Goal: Task Accomplishment & Management: Use online tool/utility

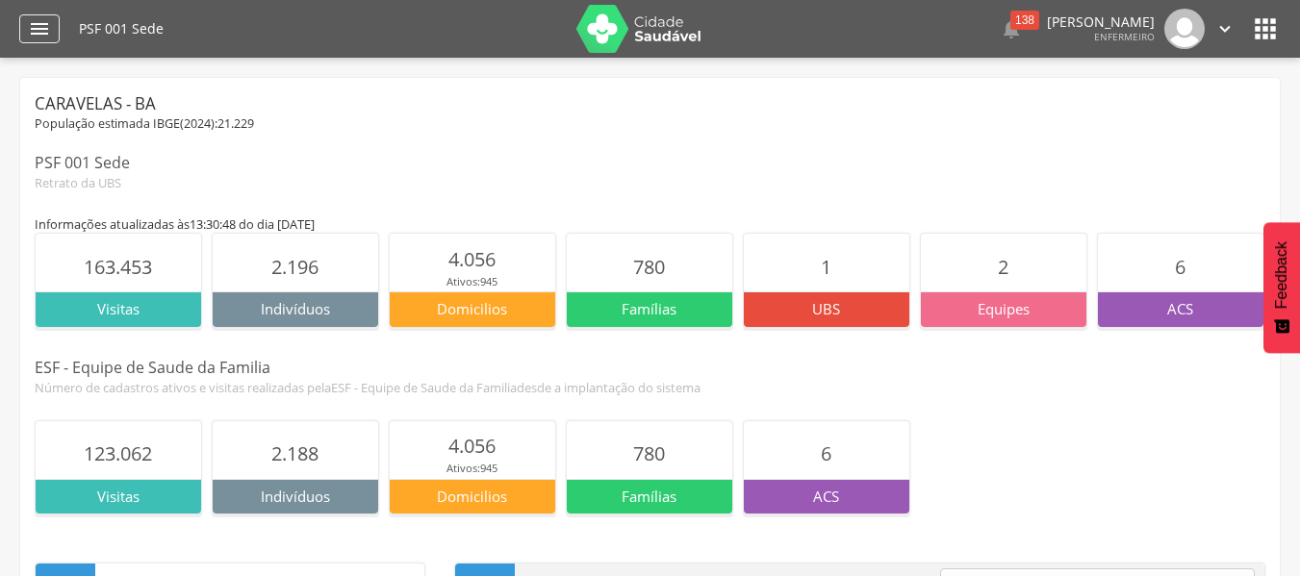
click at [43, 31] on icon "" at bounding box center [39, 28] width 23 height 23
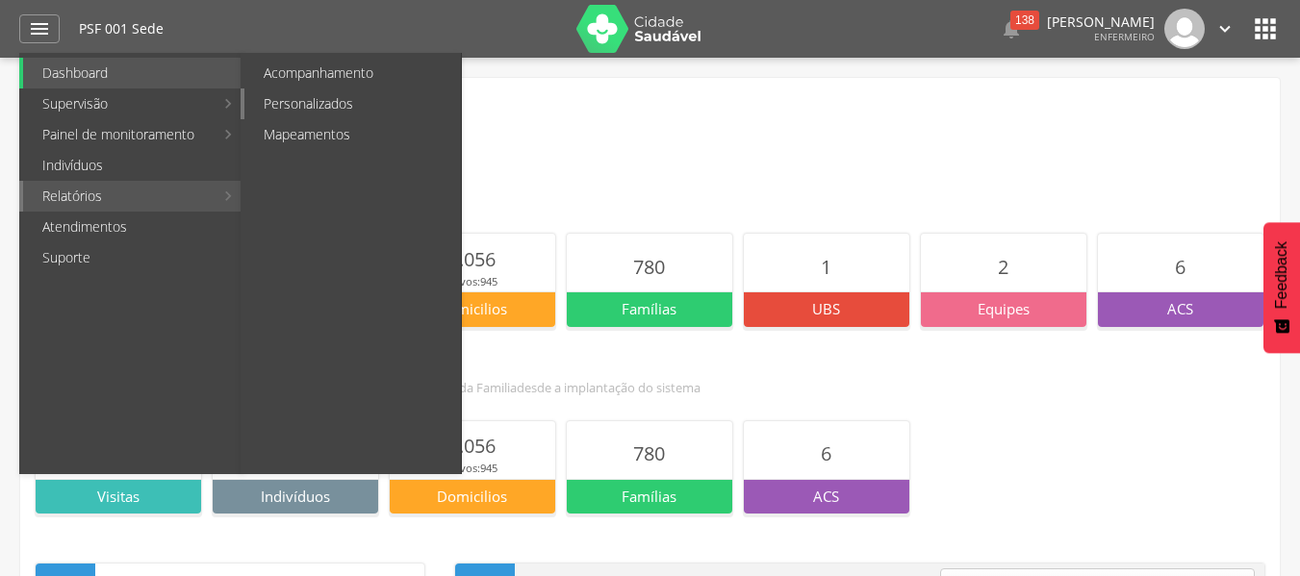
click at [392, 97] on link "Personalizados" at bounding box center [352, 104] width 216 height 31
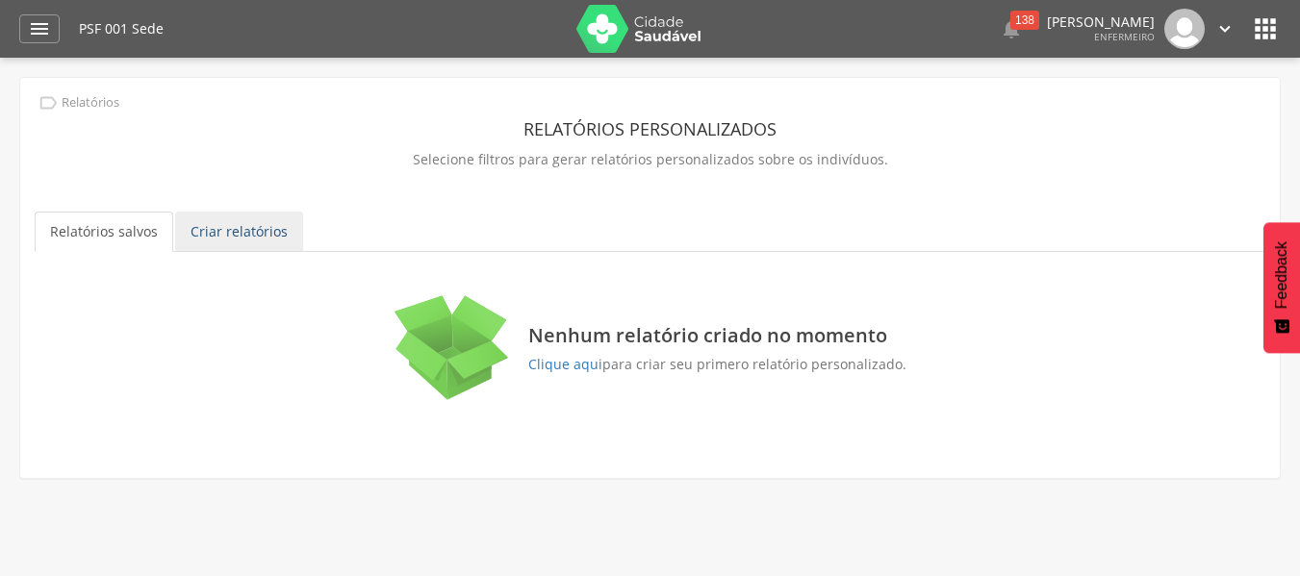
click at [212, 224] on link "Criar relatórios" at bounding box center [239, 232] width 128 height 40
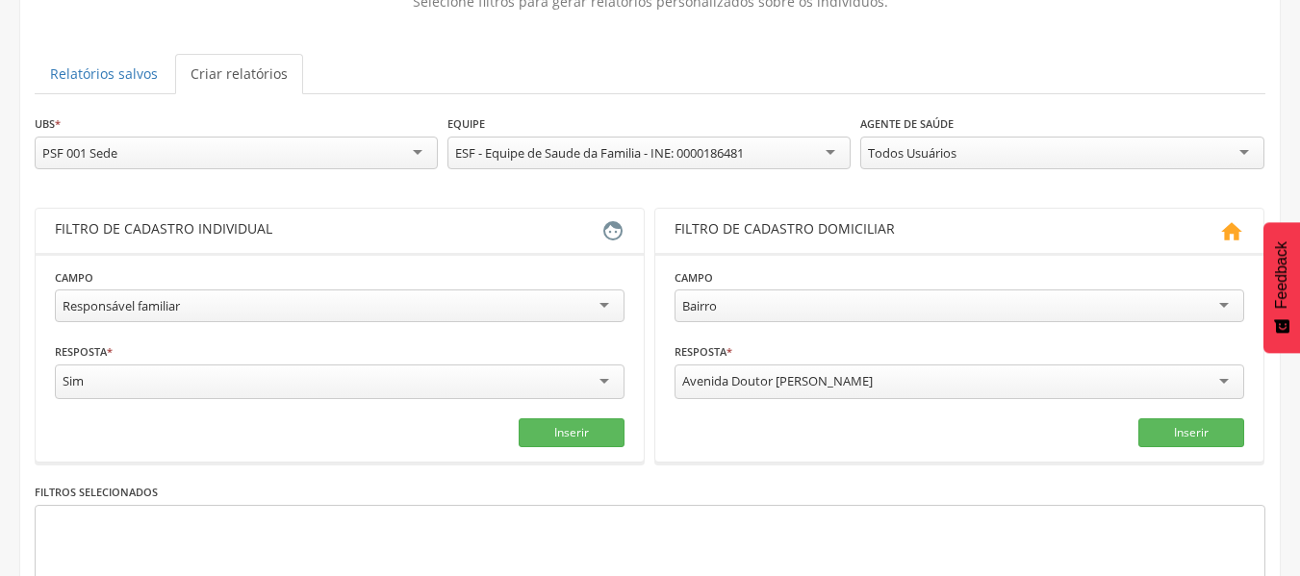
scroll to position [192, 0]
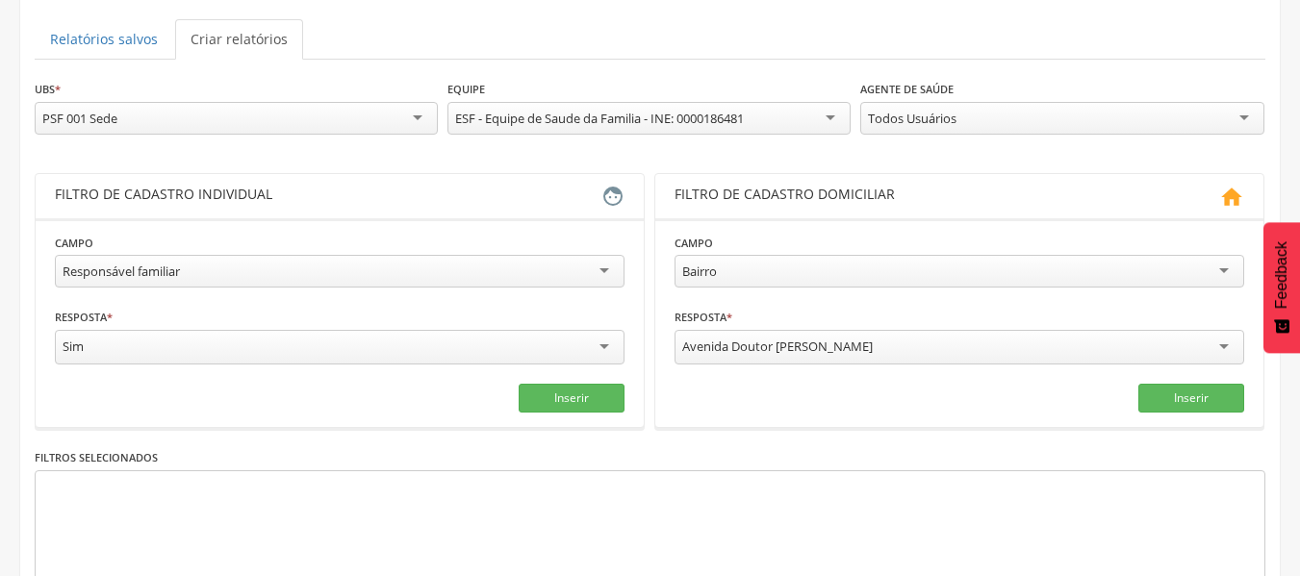
click at [473, 268] on div "Responsável familiar" at bounding box center [339, 271] width 569 height 33
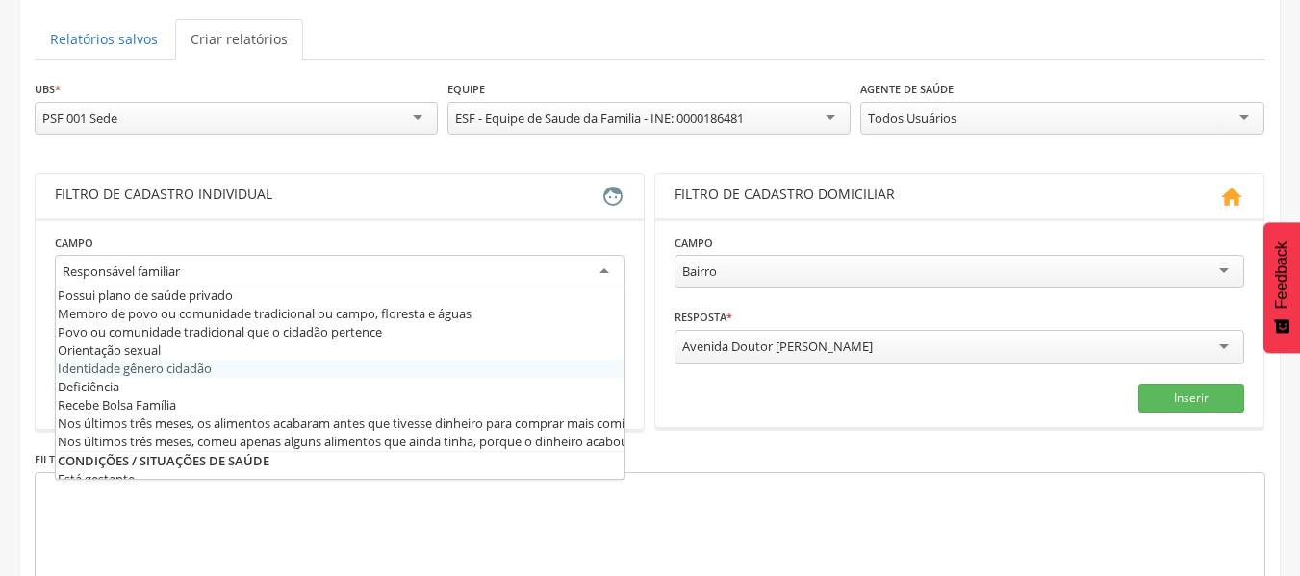
scroll to position [481, 0]
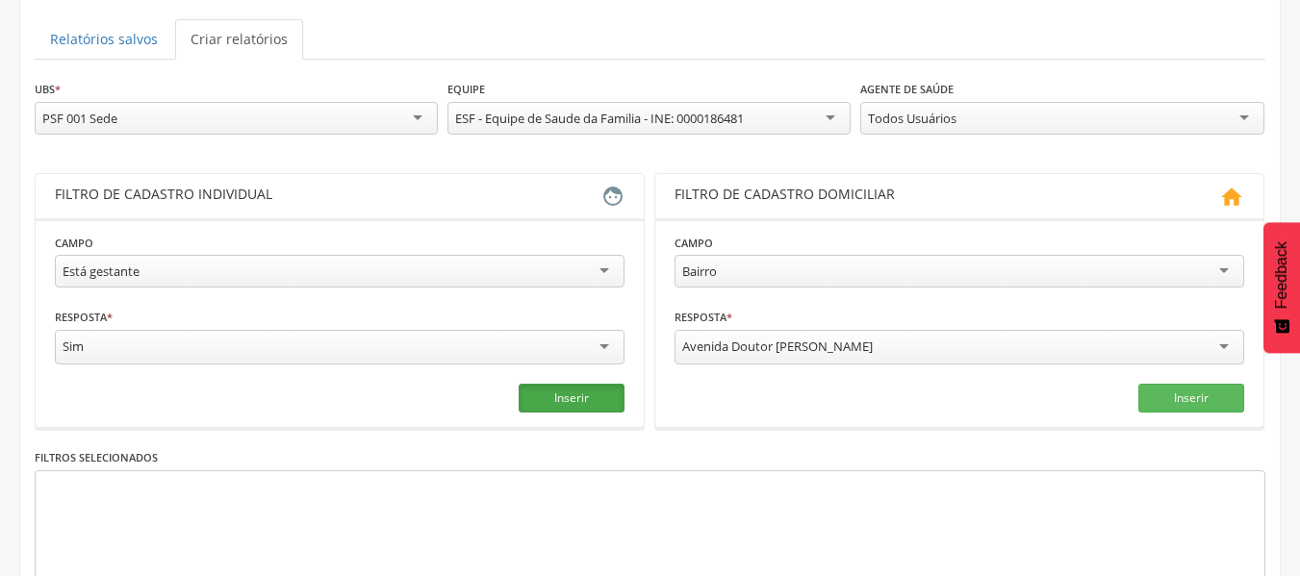
click at [566, 396] on button "Inserir" at bounding box center [572, 398] width 106 height 29
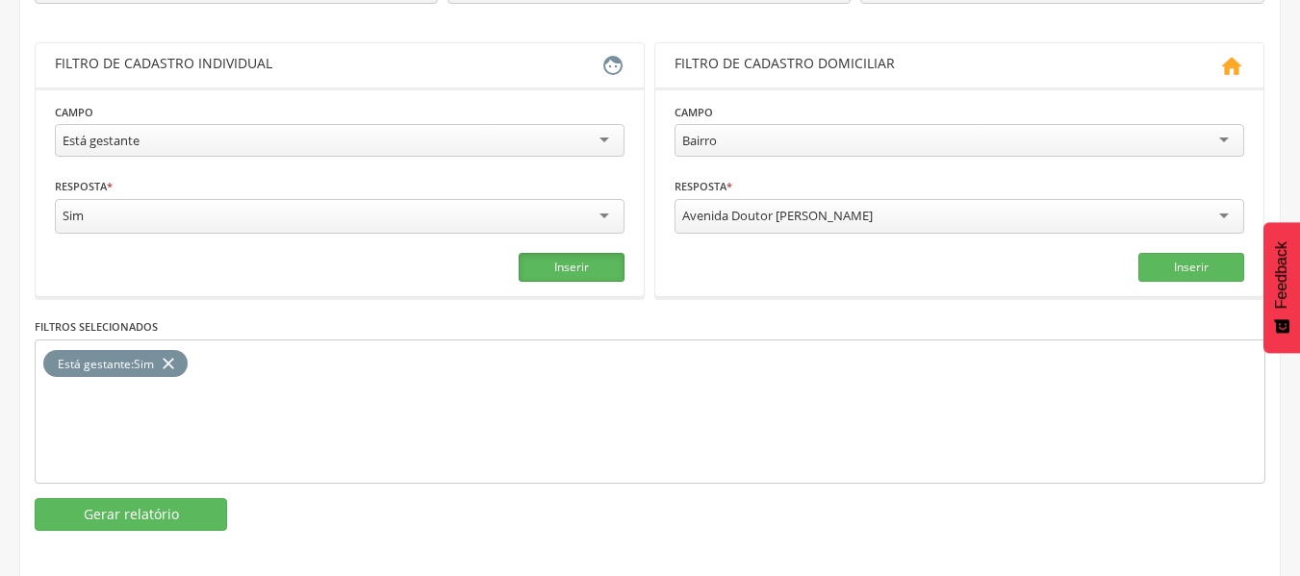
scroll to position [330, 0]
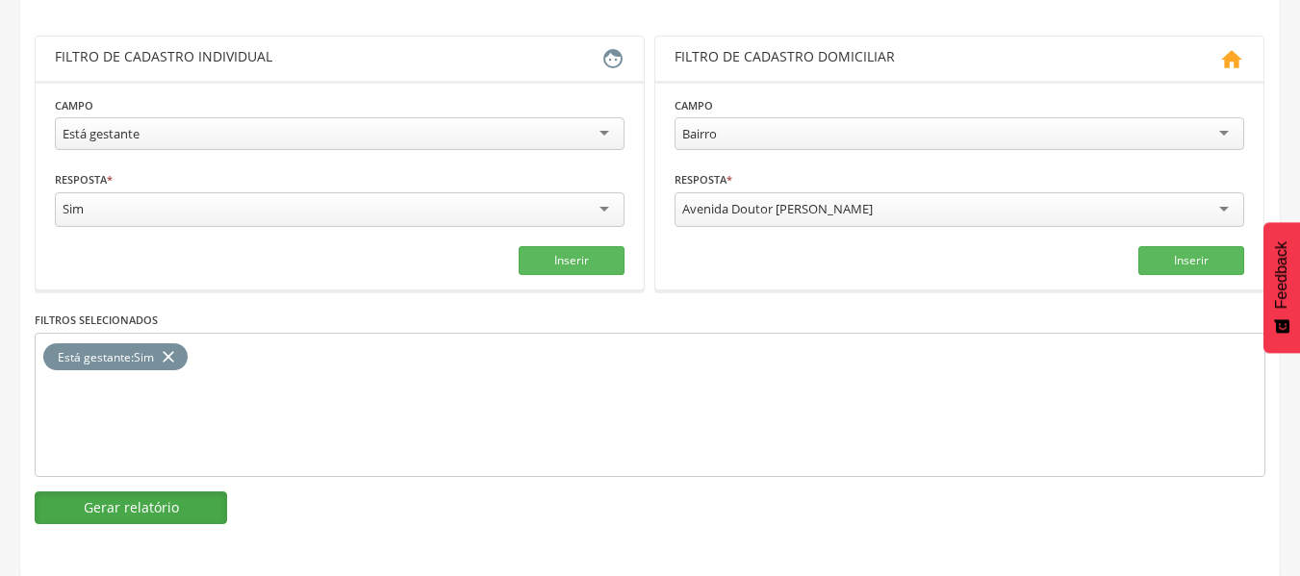
click at [86, 499] on button "Gerar relatório" at bounding box center [131, 508] width 192 height 33
click at [86, 304] on div " Supervisão  Distritos  Ubs Coordenador: - Caravelas / BA Intervalo de Tempo…" at bounding box center [650, 16] width 1300 height 576
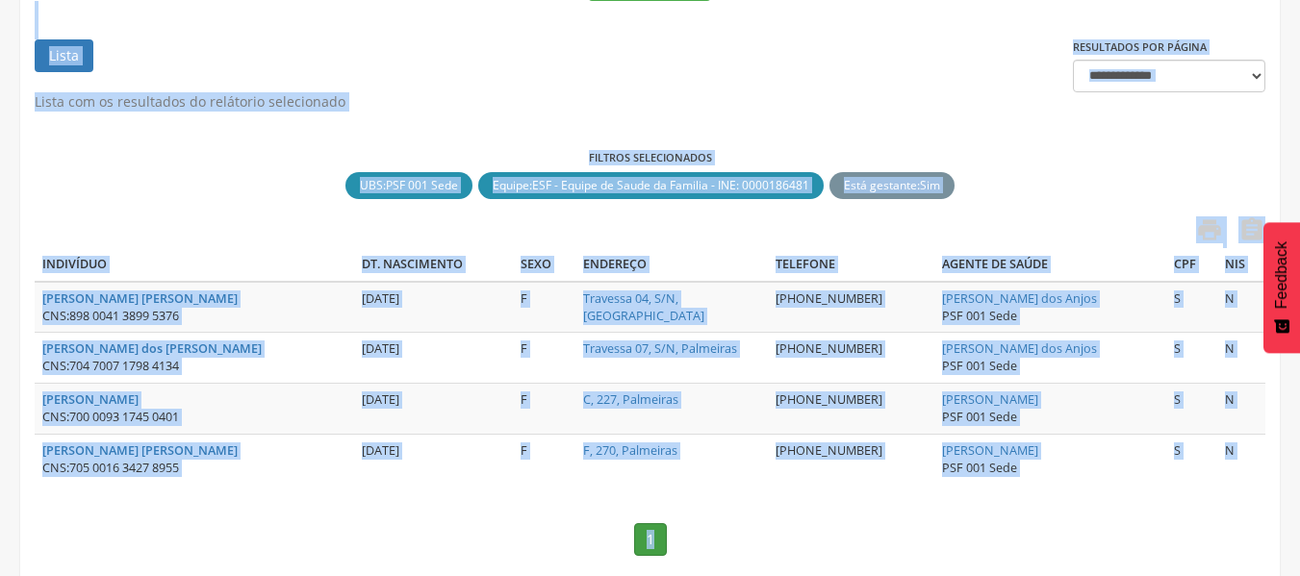
click at [197, 534] on nav "1" at bounding box center [650, 539] width 1230 height 71
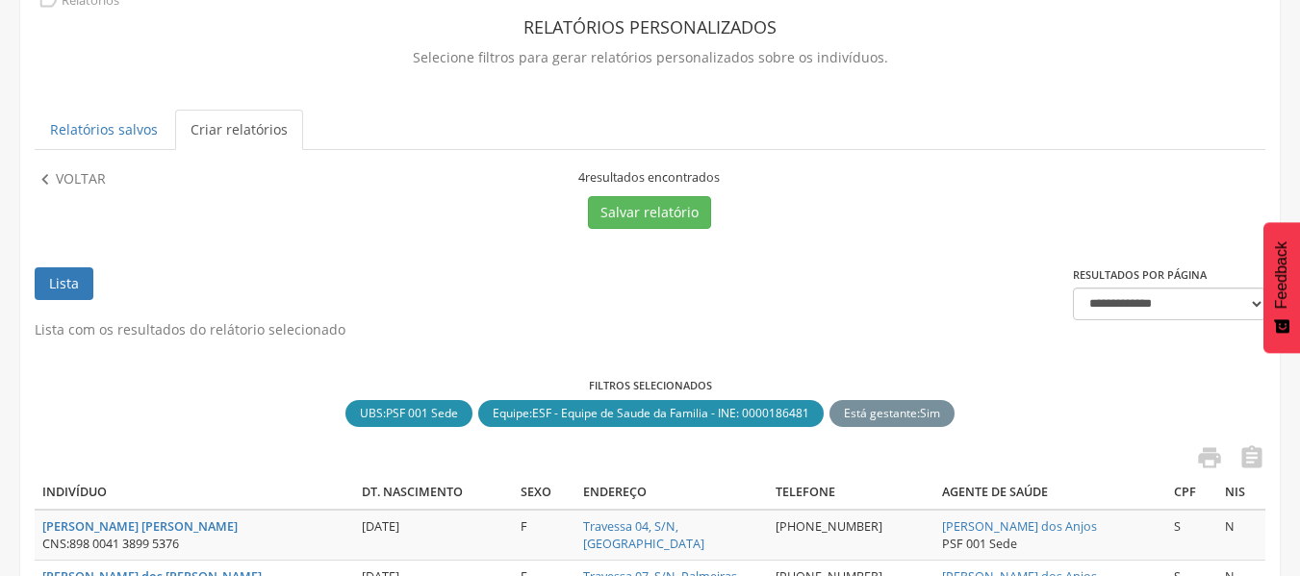
scroll to position [0, 0]
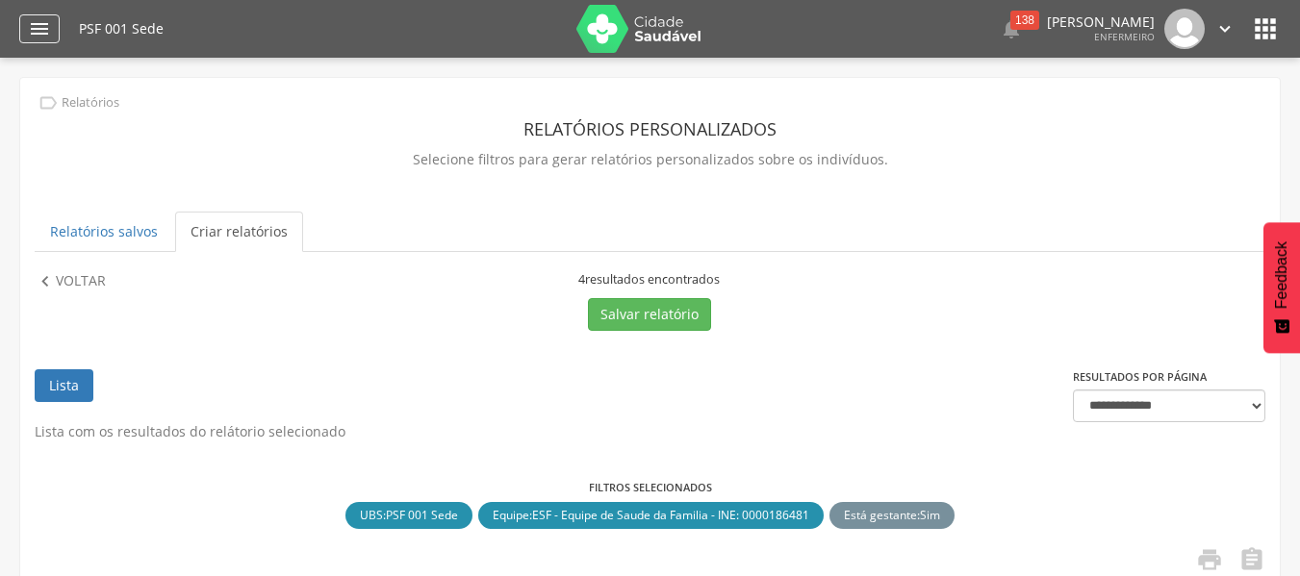
click at [538, 194] on div "**********" at bounding box center [649, 499] width 1259 height 842
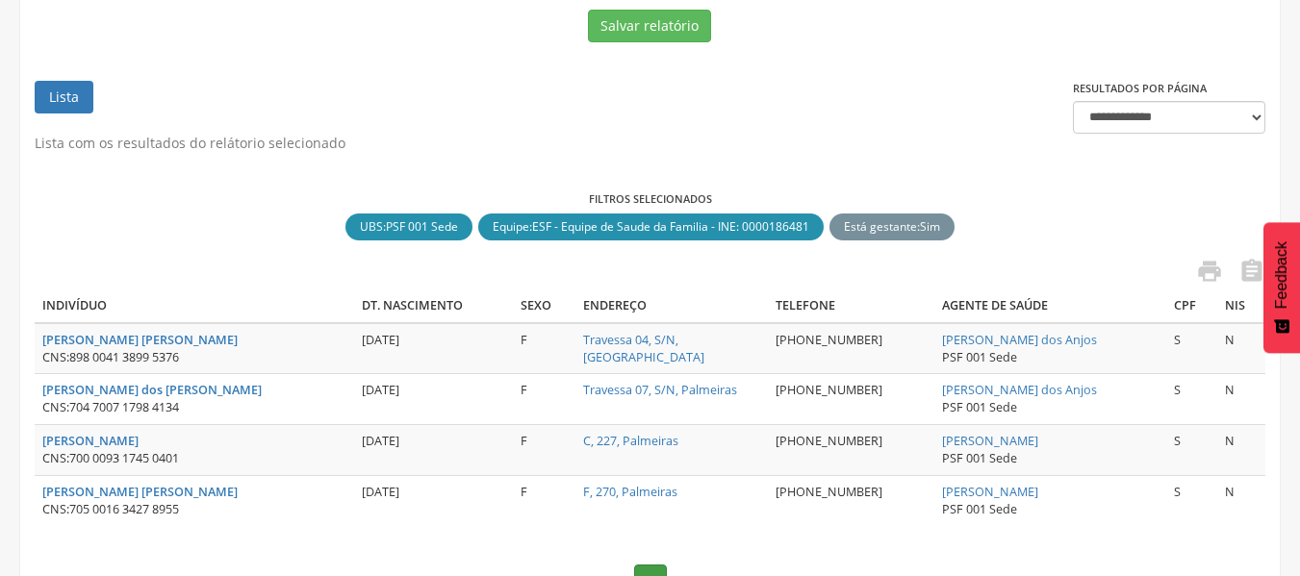
scroll to position [192, 0]
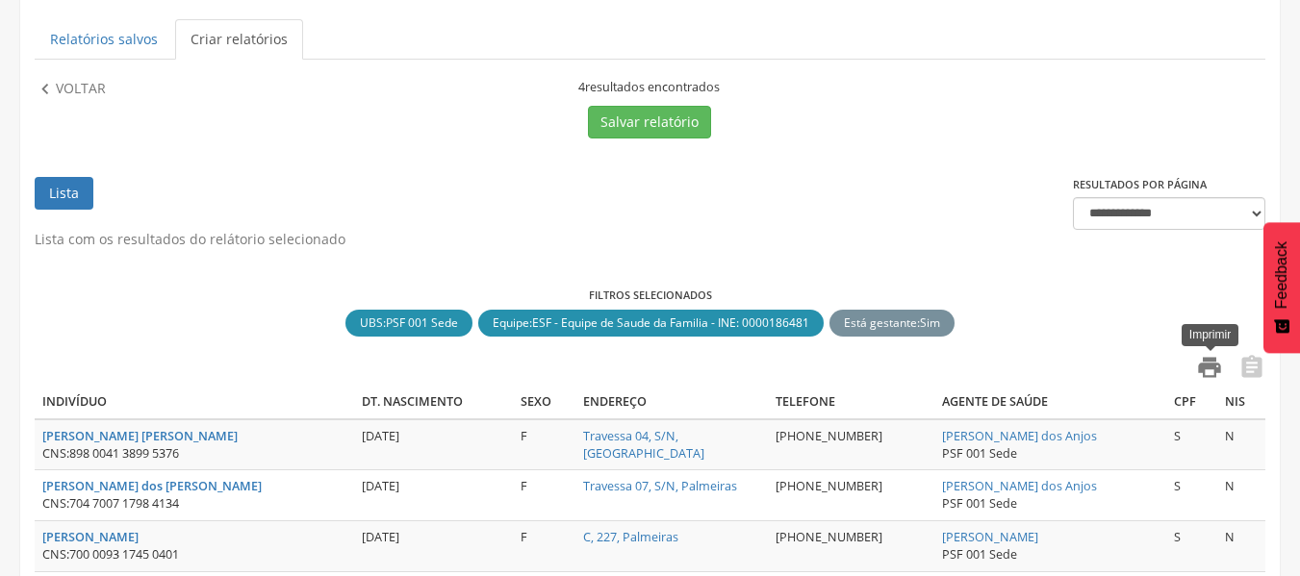
click at [1219, 370] on icon "" at bounding box center [1209, 367] width 27 height 27
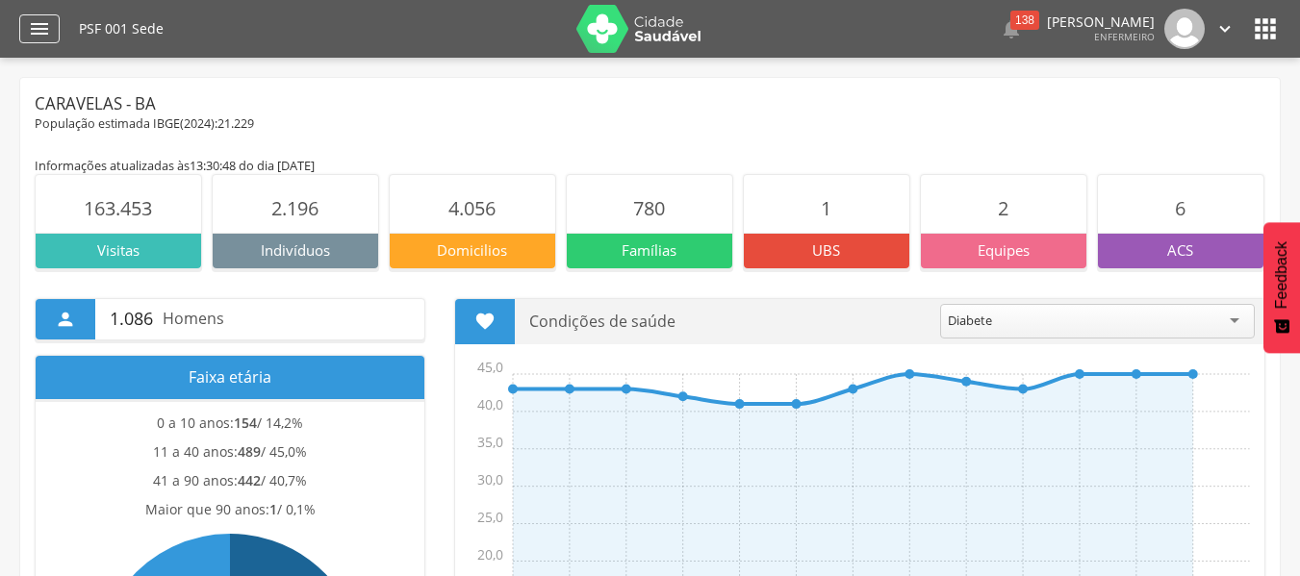
click at [20, 31] on div "" at bounding box center [39, 28] width 40 height 29
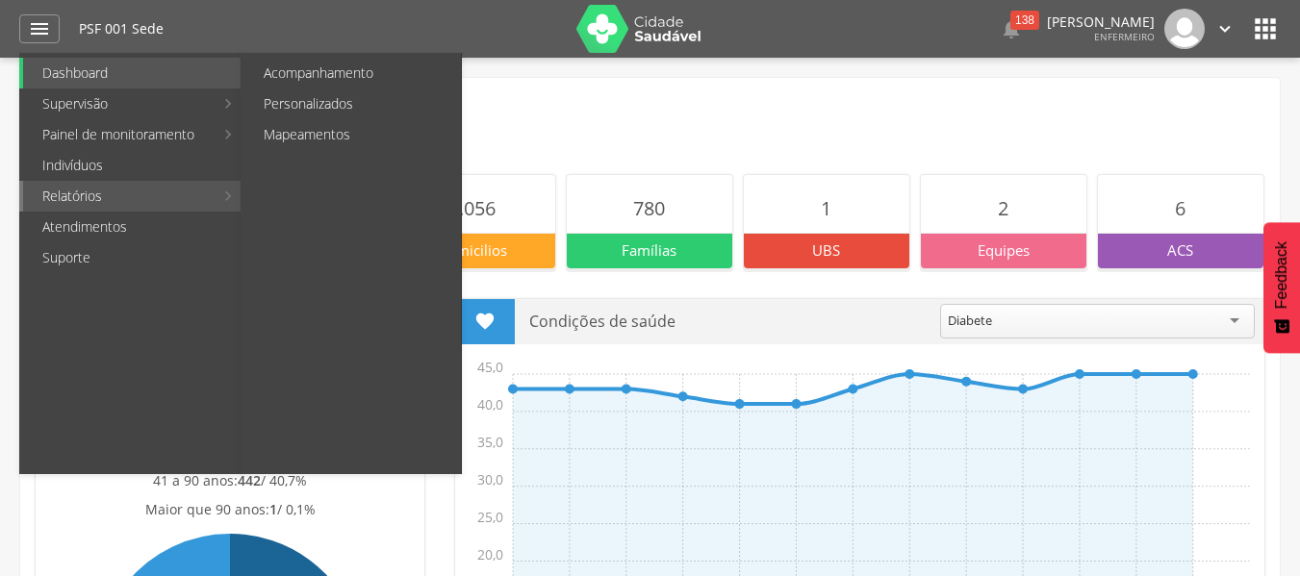
click at [117, 186] on link "Relatórios" at bounding box center [118, 196] width 190 height 31
click at [384, 108] on link "Personalizados" at bounding box center [352, 104] width 216 height 31
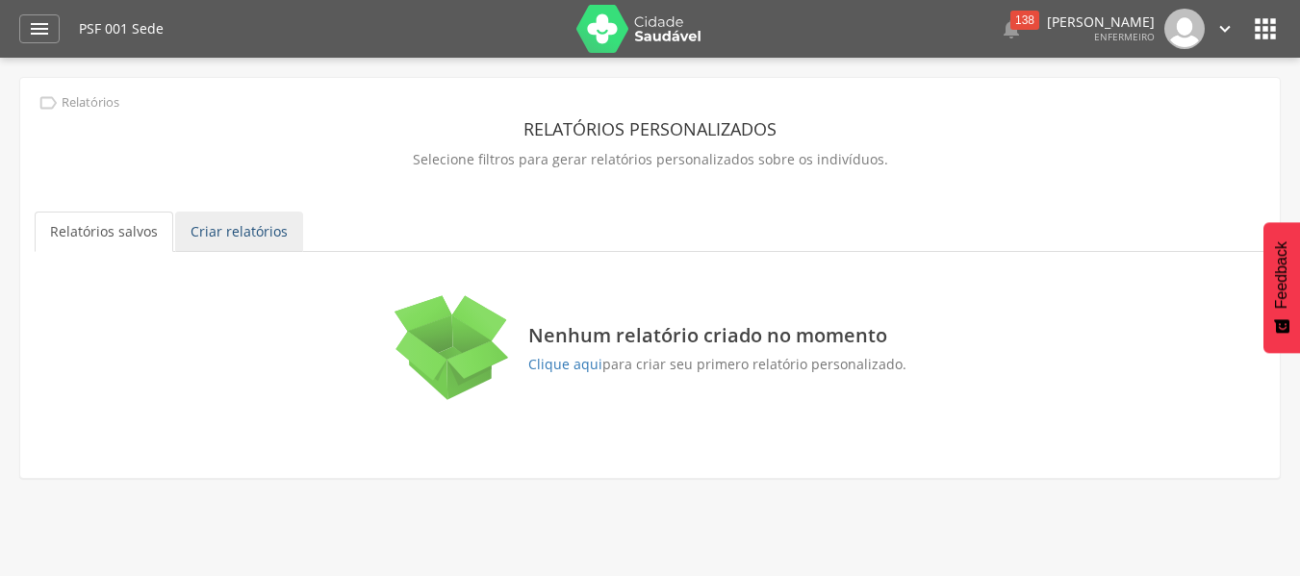
click at [238, 242] on link "Criar relatórios" at bounding box center [239, 232] width 128 height 40
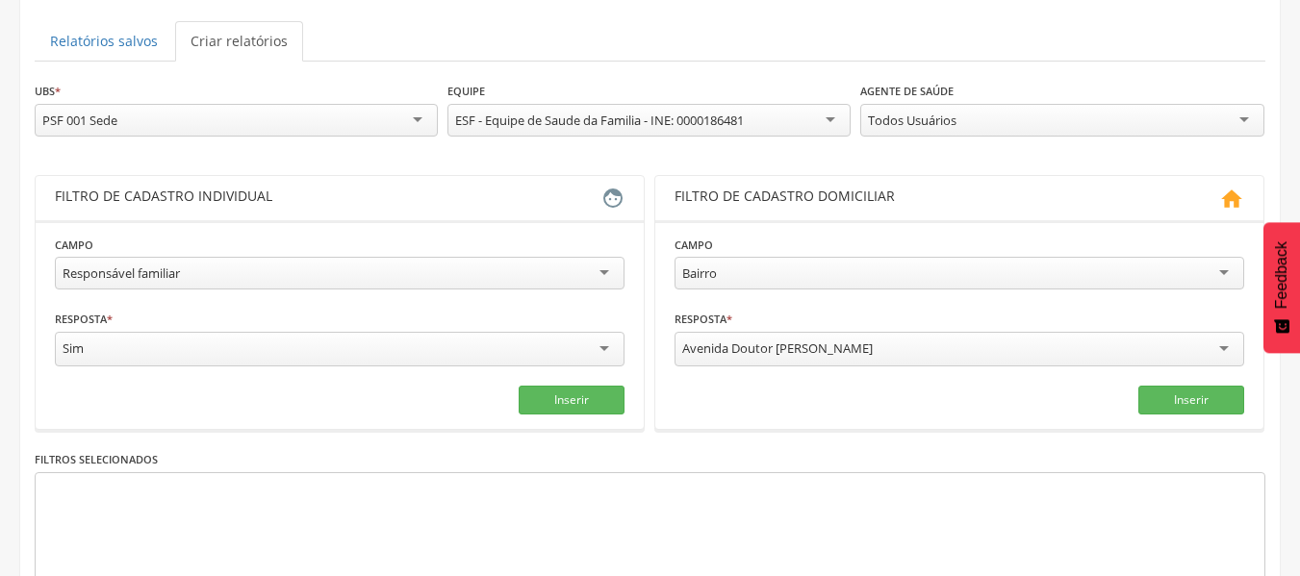
scroll to position [192, 0]
click at [363, 273] on div "Responsável familiar" at bounding box center [339, 271] width 569 height 33
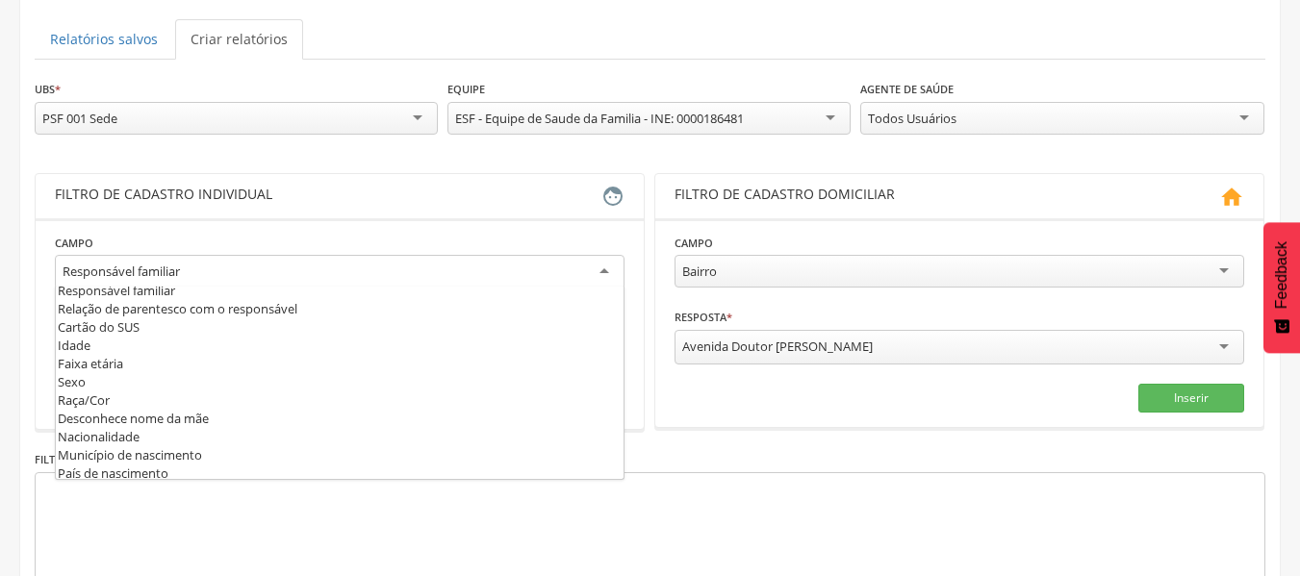
scroll to position [18, 0]
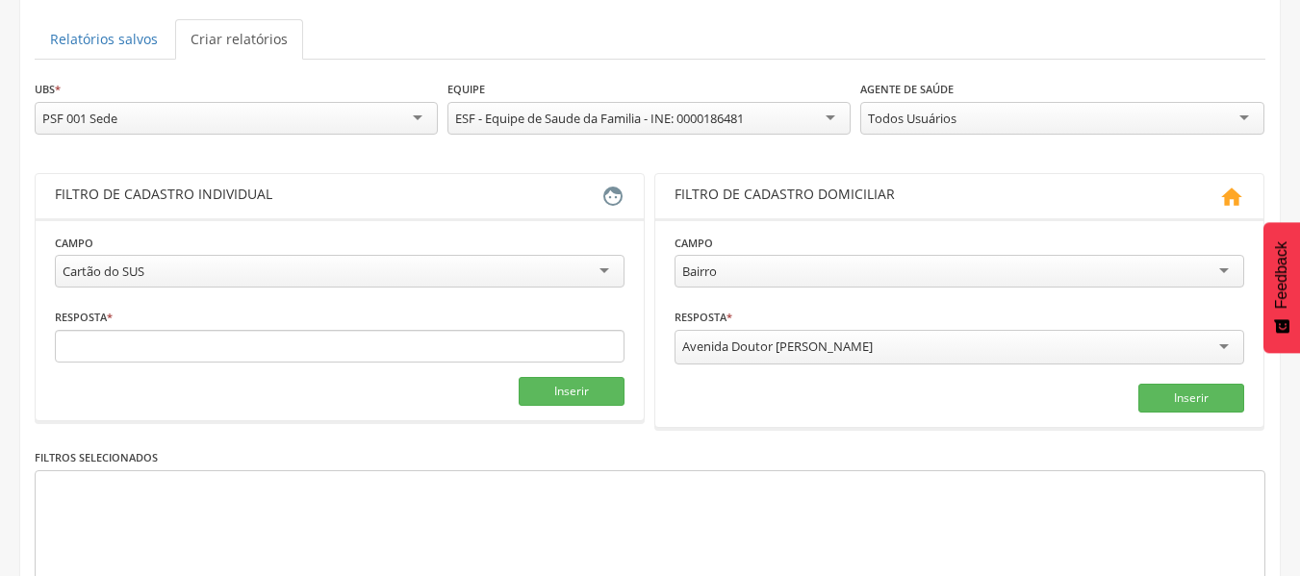
click at [268, 279] on div "Cartão do SUS" at bounding box center [339, 271] width 569 height 33
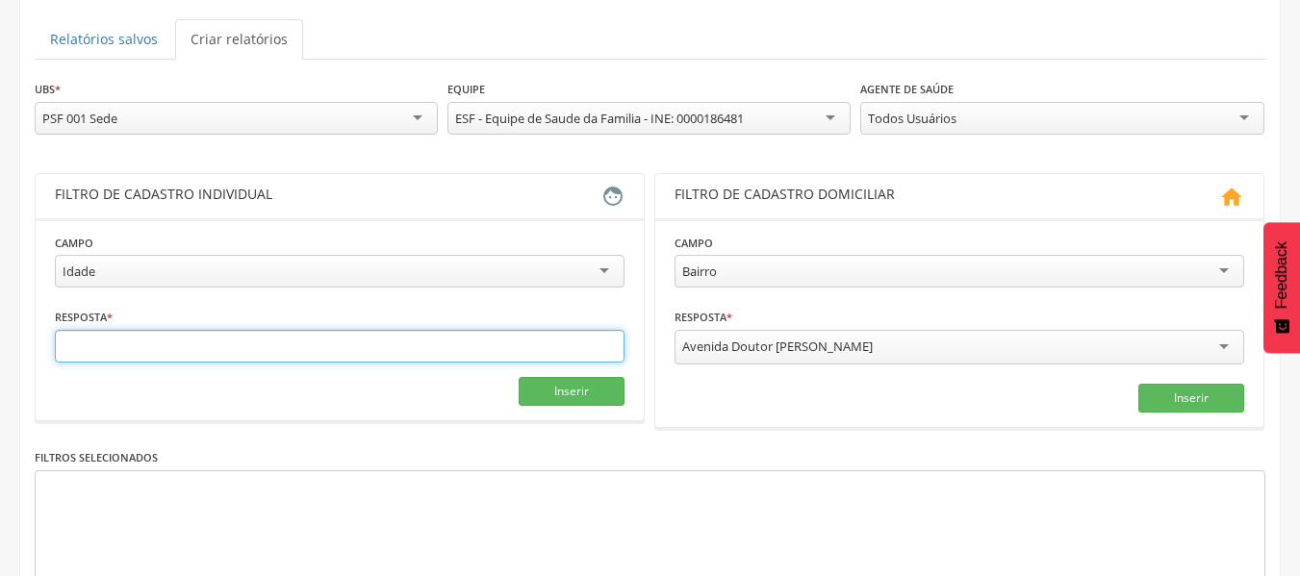
click at [153, 352] on input "text" at bounding box center [339, 346] width 569 height 33
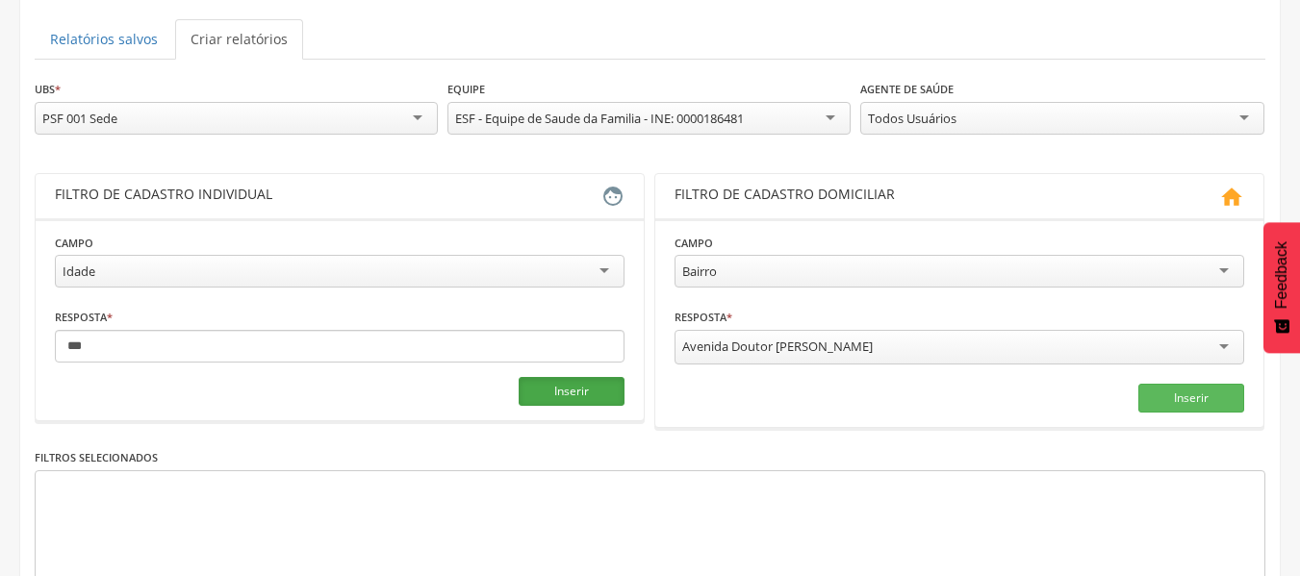
click at [604, 397] on button "Inserir" at bounding box center [572, 391] width 106 height 29
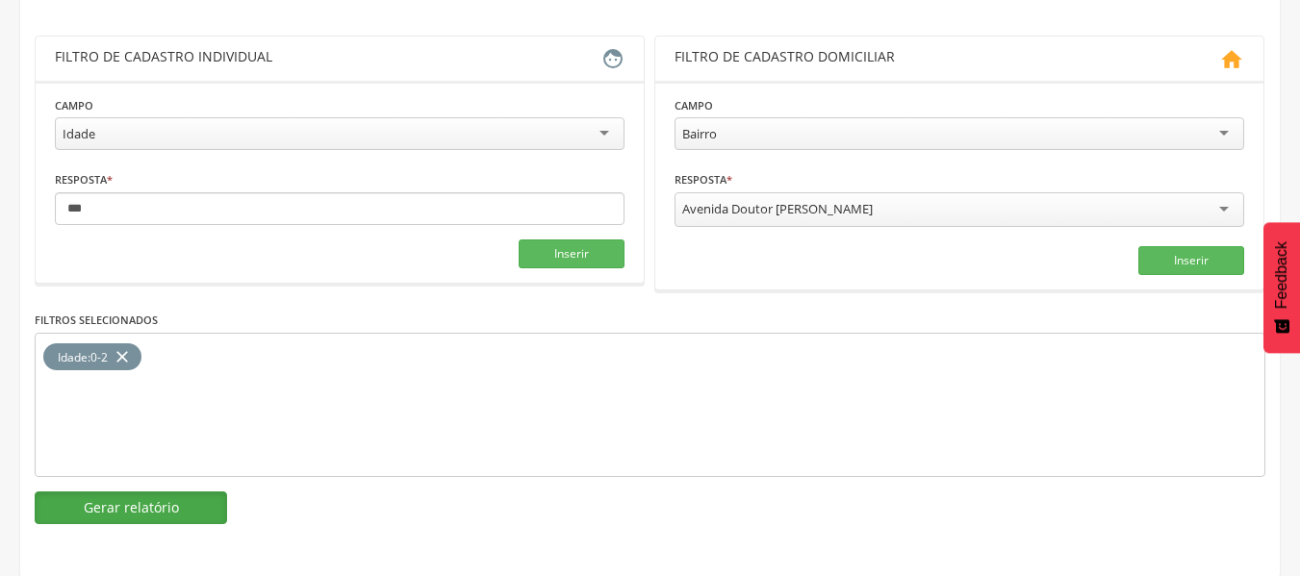
click at [125, 518] on button "Gerar relatório" at bounding box center [131, 508] width 192 height 33
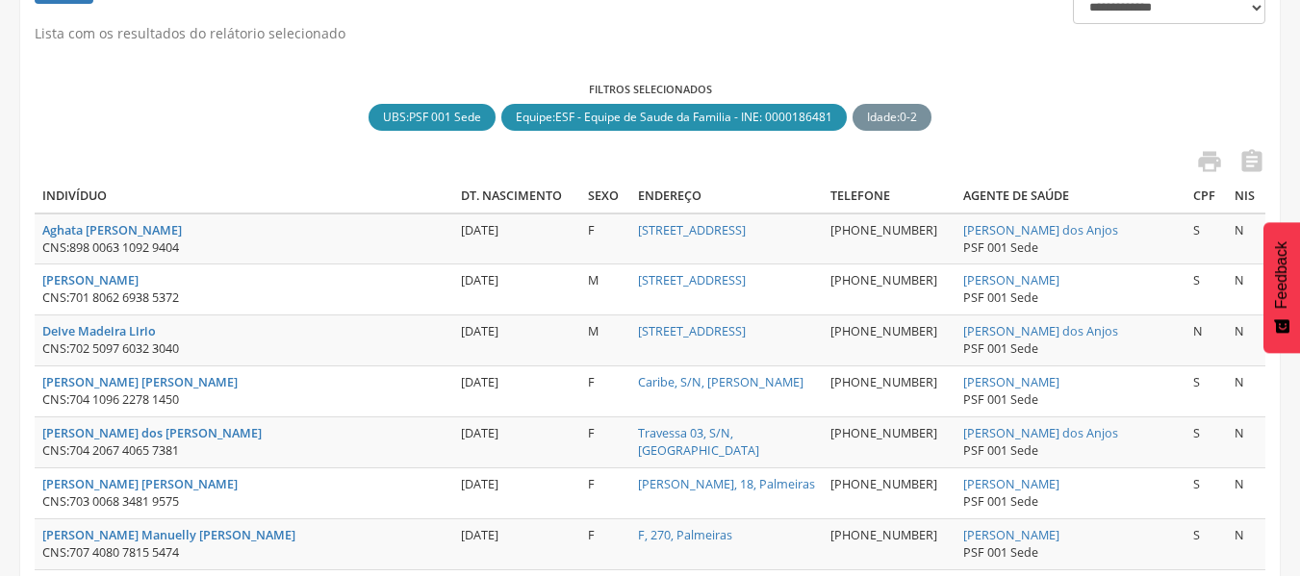
scroll to position [384, 0]
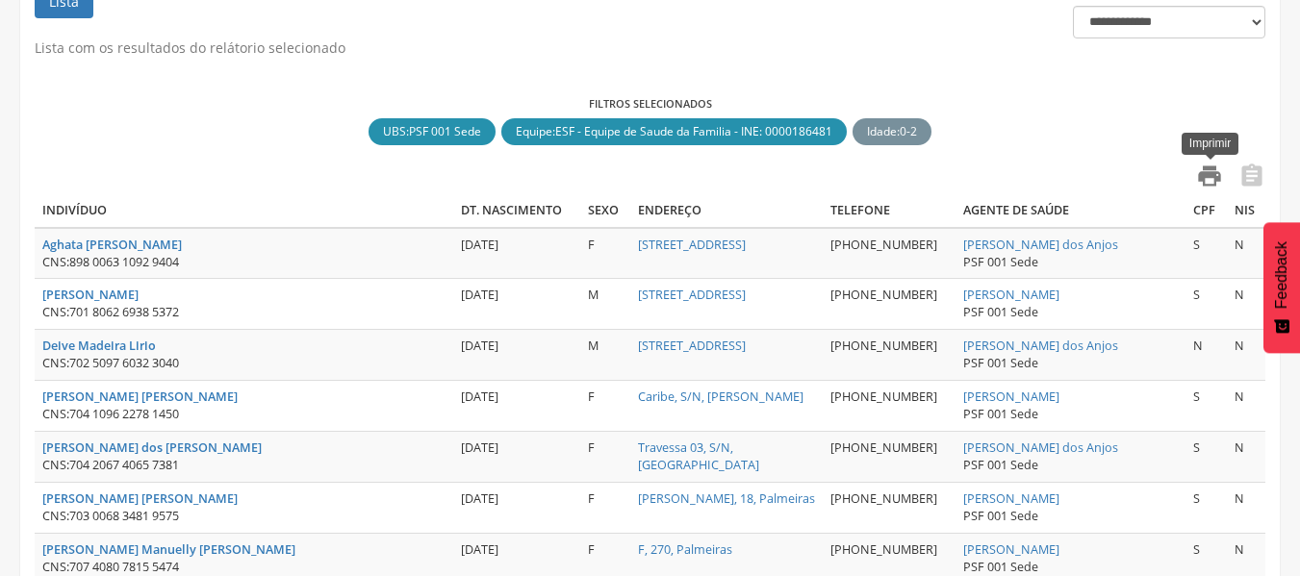
click at [1212, 182] on icon "" at bounding box center [1209, 176] width 27 height 27
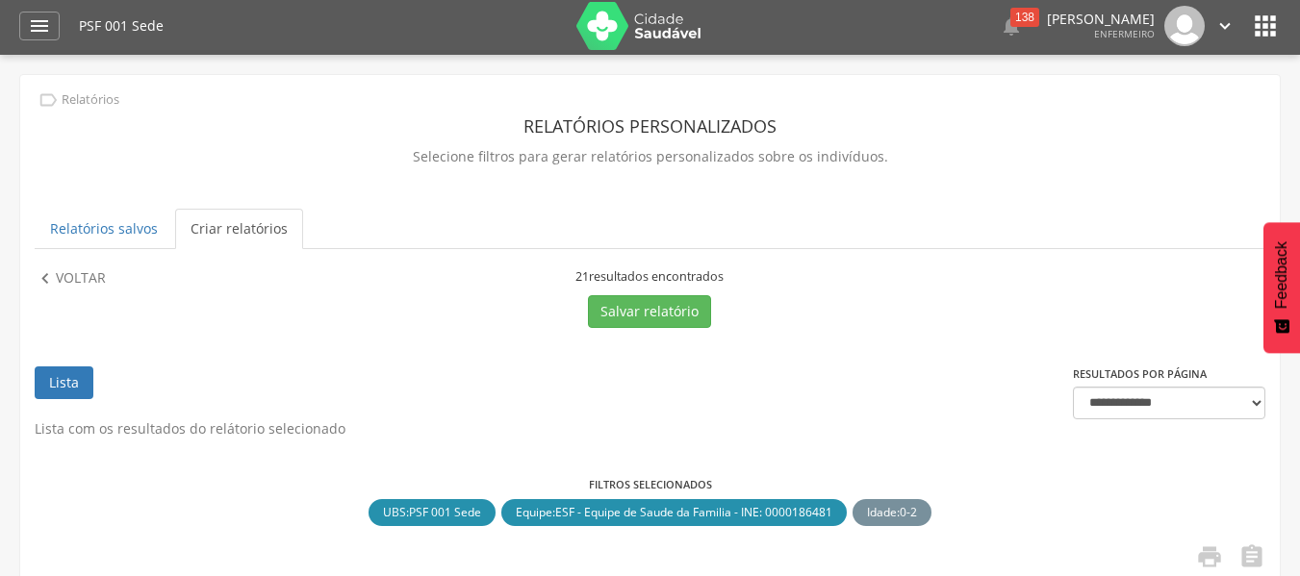
scroll to position [0, 0]
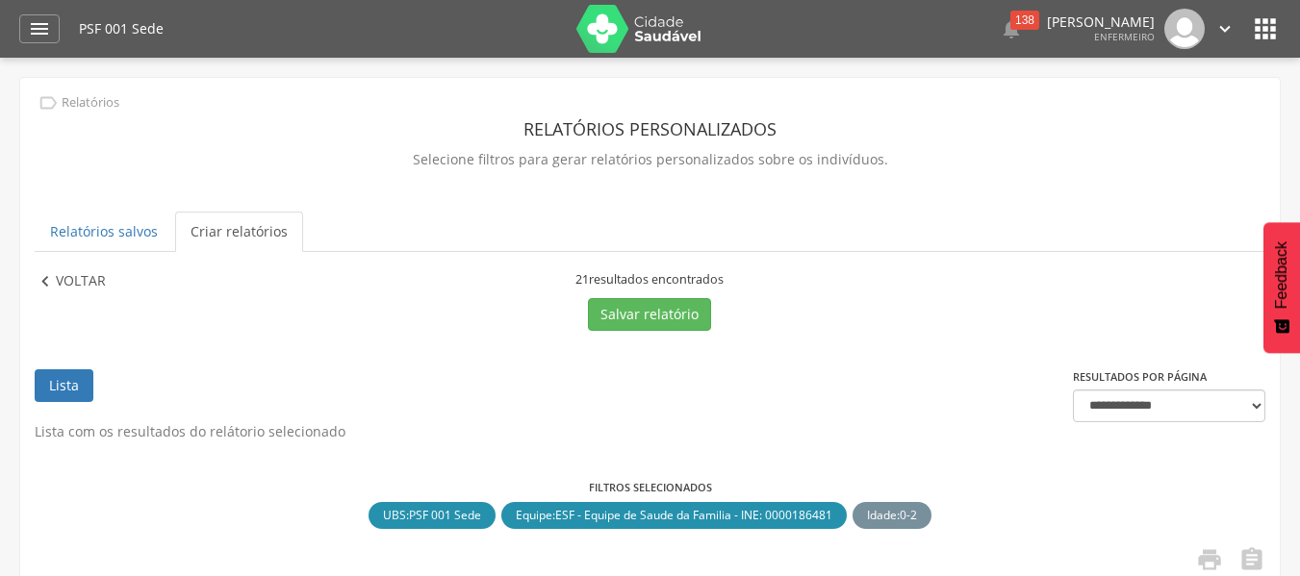
click at [45, 286] on icon "" at bounding box center [45, 281] width 21 height 21
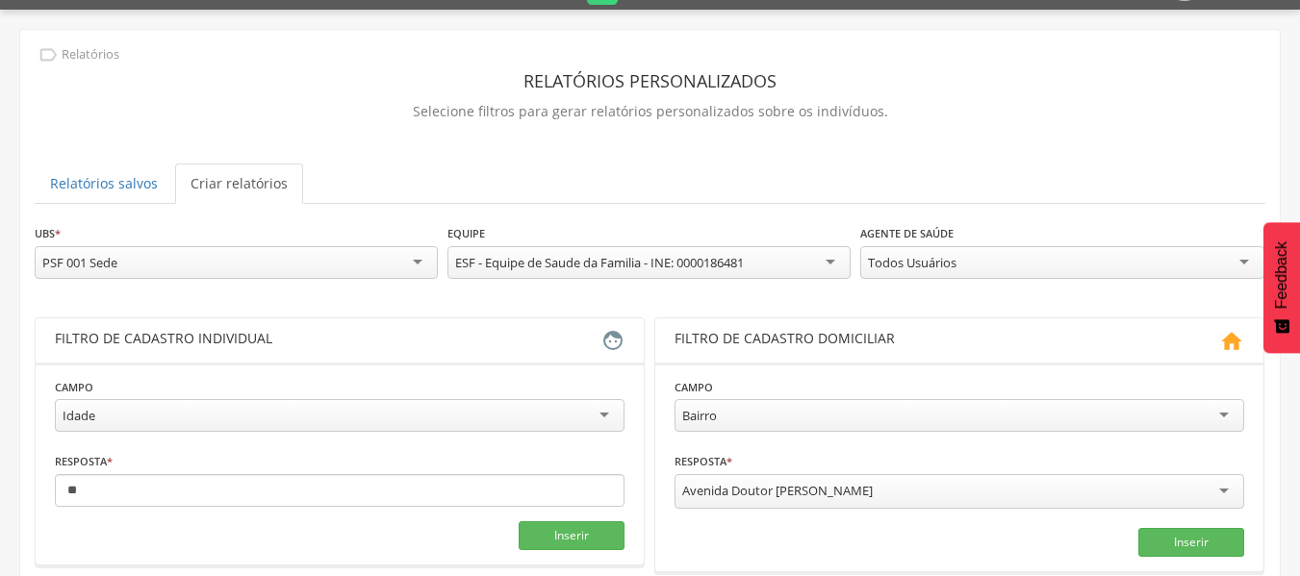
scroll to position [96, 0]
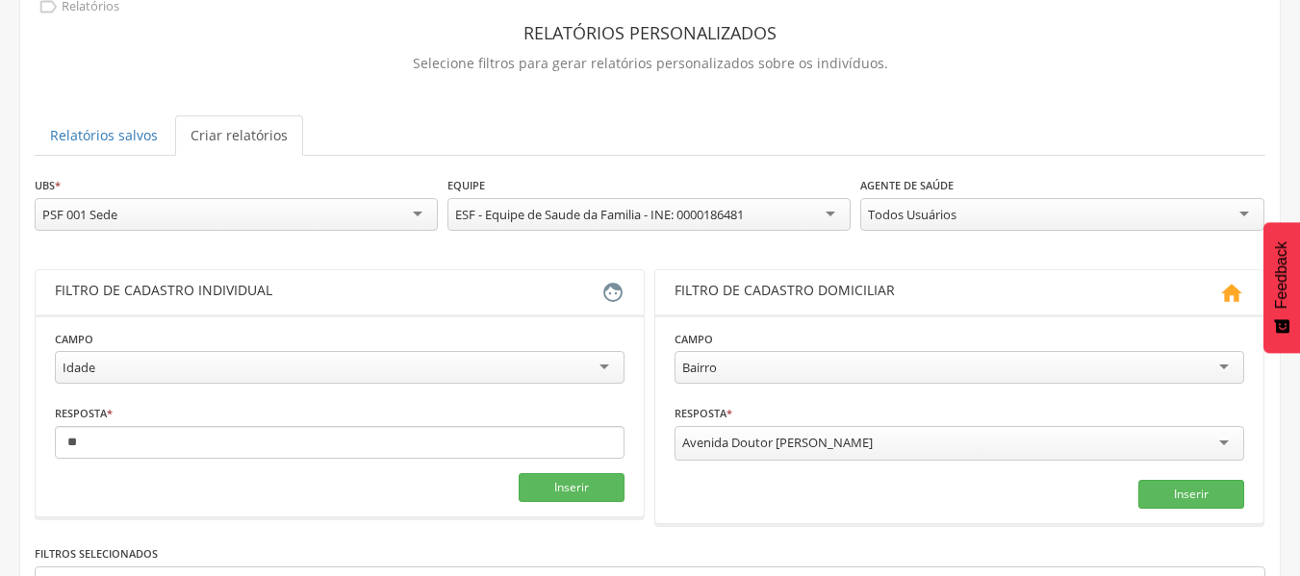
click at [325, 375] on div "Idade" at bounding box center [339, 367] width 569 height 33
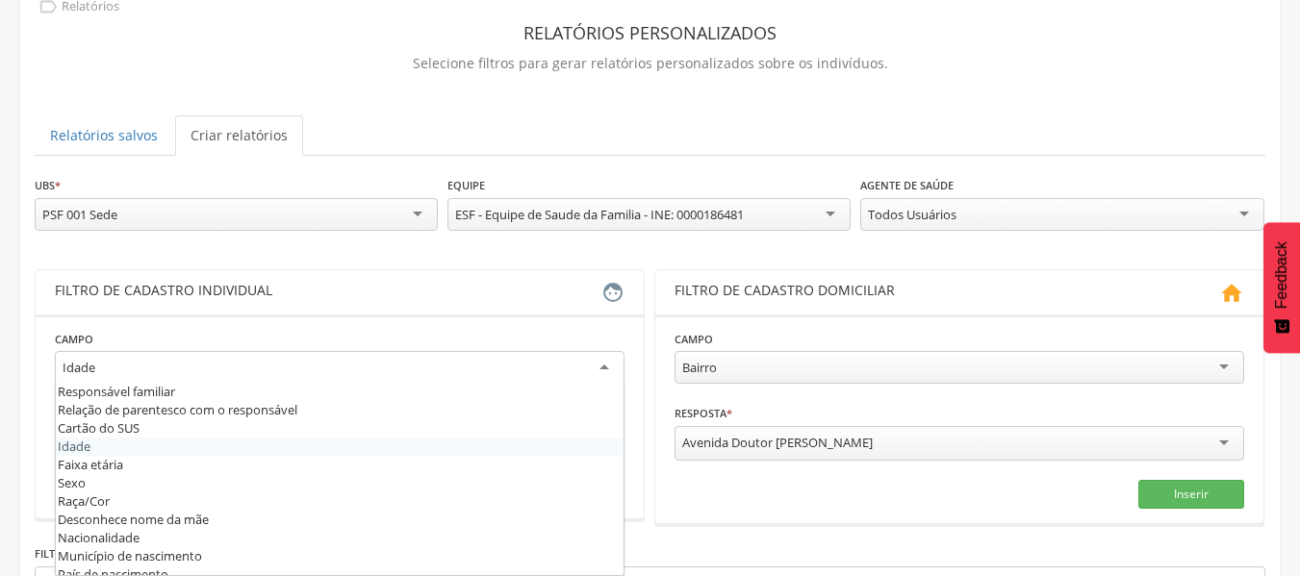
click at [240, 443] on fieldset "Campo ***** Idade Responsável familiar Relação de parentesco com o responsável …" at bounding box center [339, 416] width 569 height 175
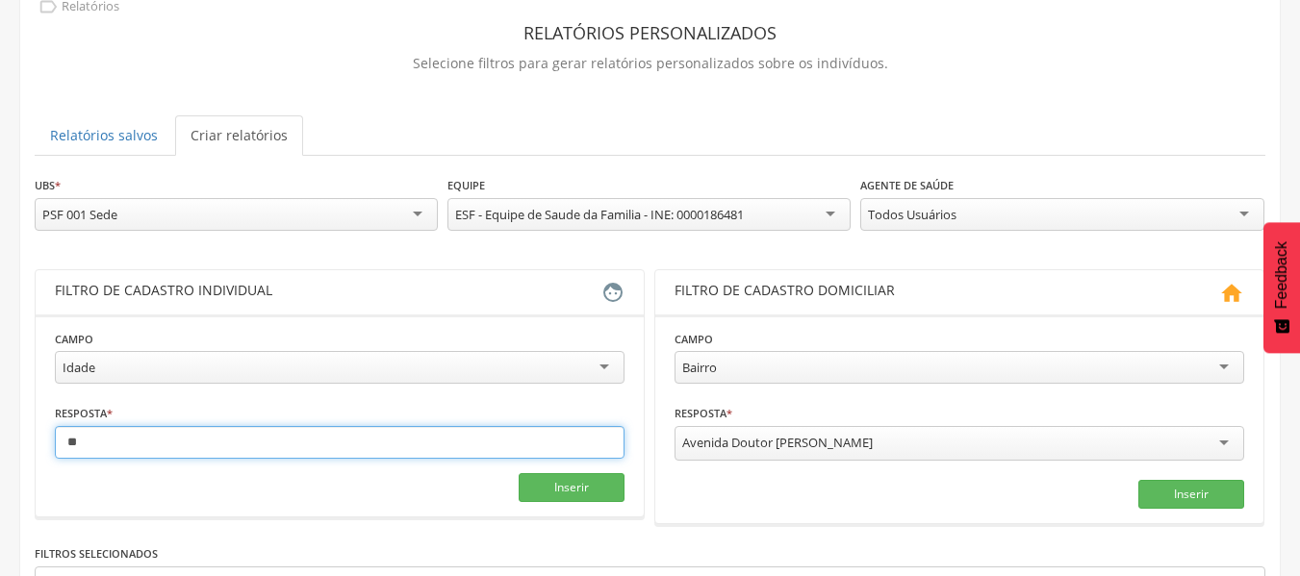
drag, startPoint x: 237, startPoint y: 443, endPoint x: 113, endPoint y: 442, distance: 124.1
click at [113, 442] on input "**" at bounding box center [339, 442] width 569 height 33
click at [111, 442] on input "**" at bounding box center [339, 442] width 569 height 33
type input "*"
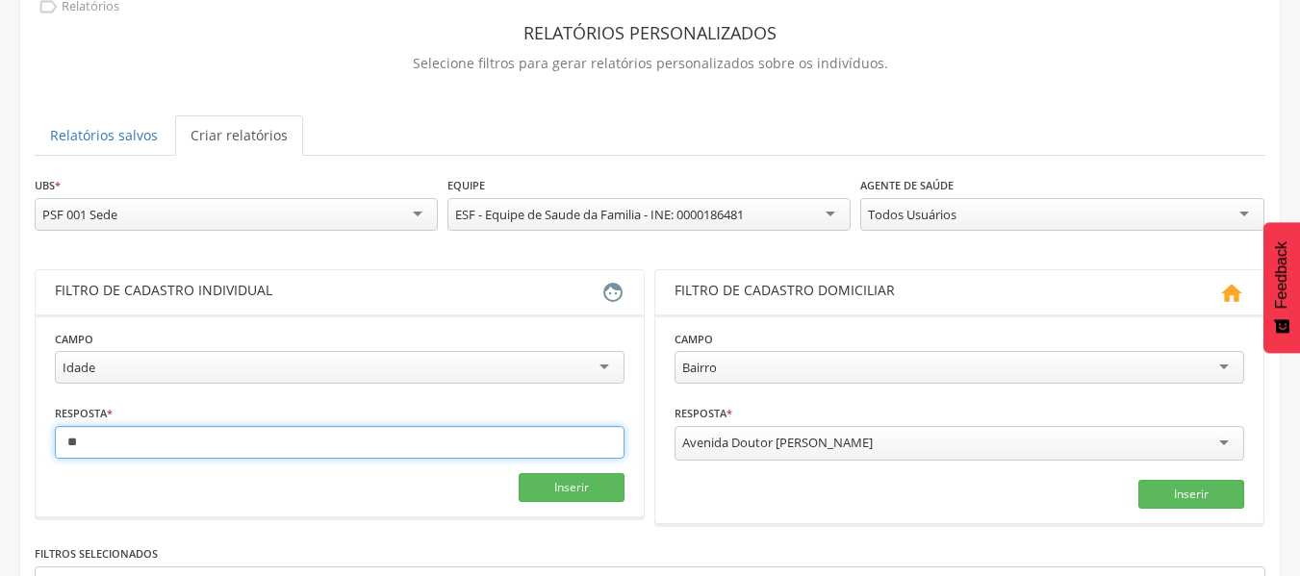
type input "**"
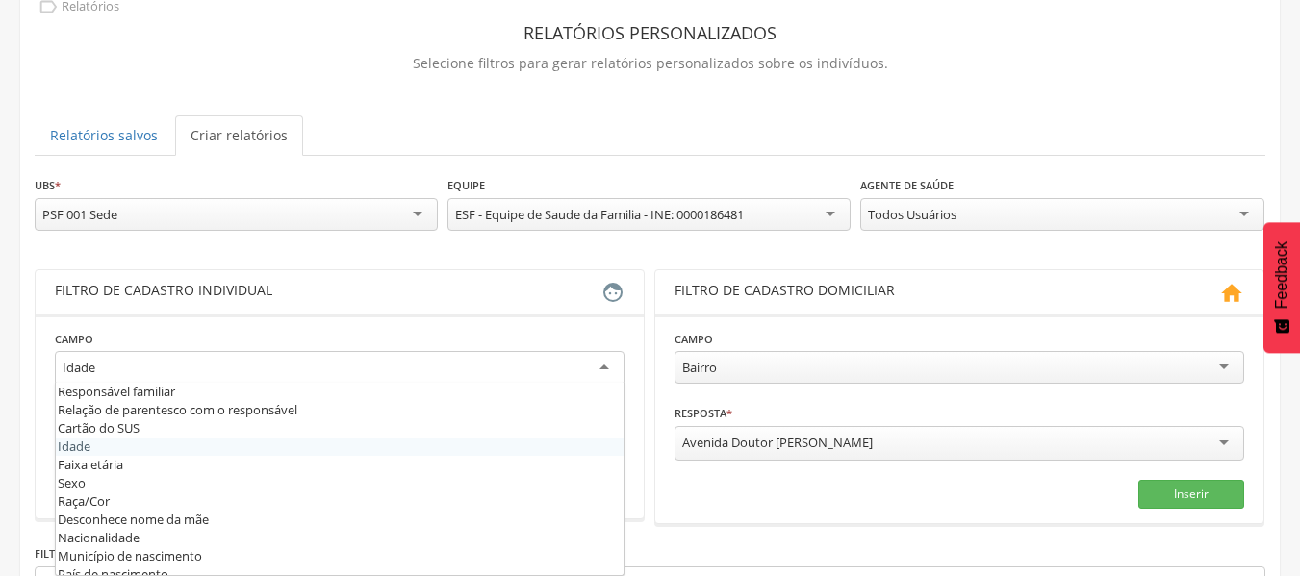
click at [563, 356] on div "Idade" at bounding box center [339, 368] width 569 height 35
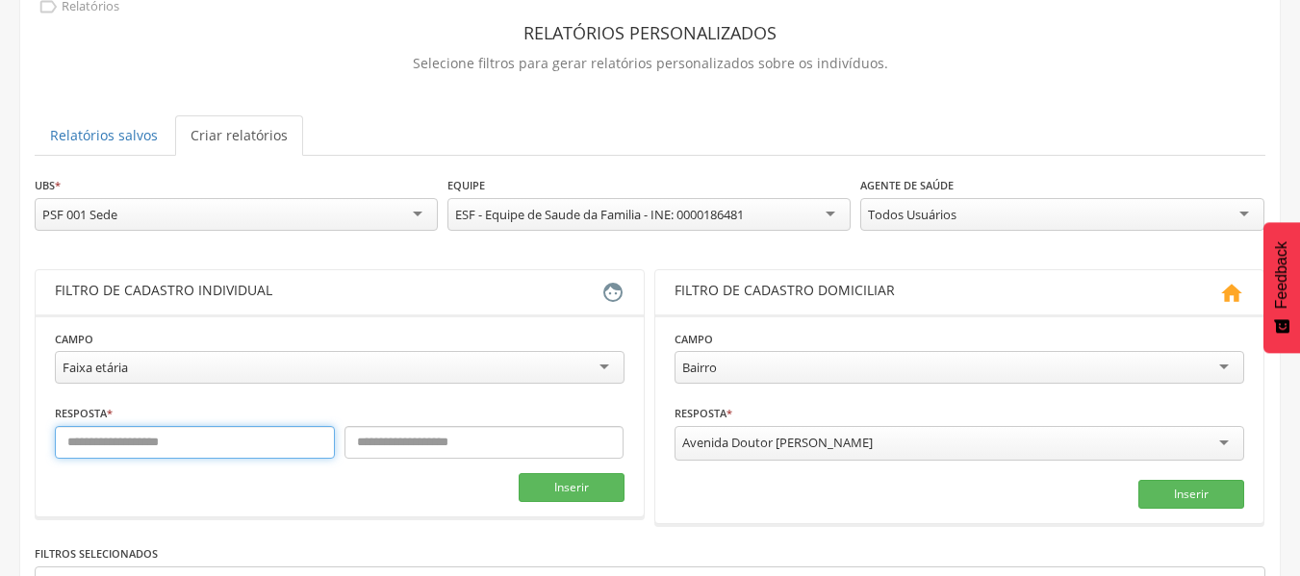
click at [273, 450] on input "text" at bounding box center [195, 442] width 280 height 33
type input "**"
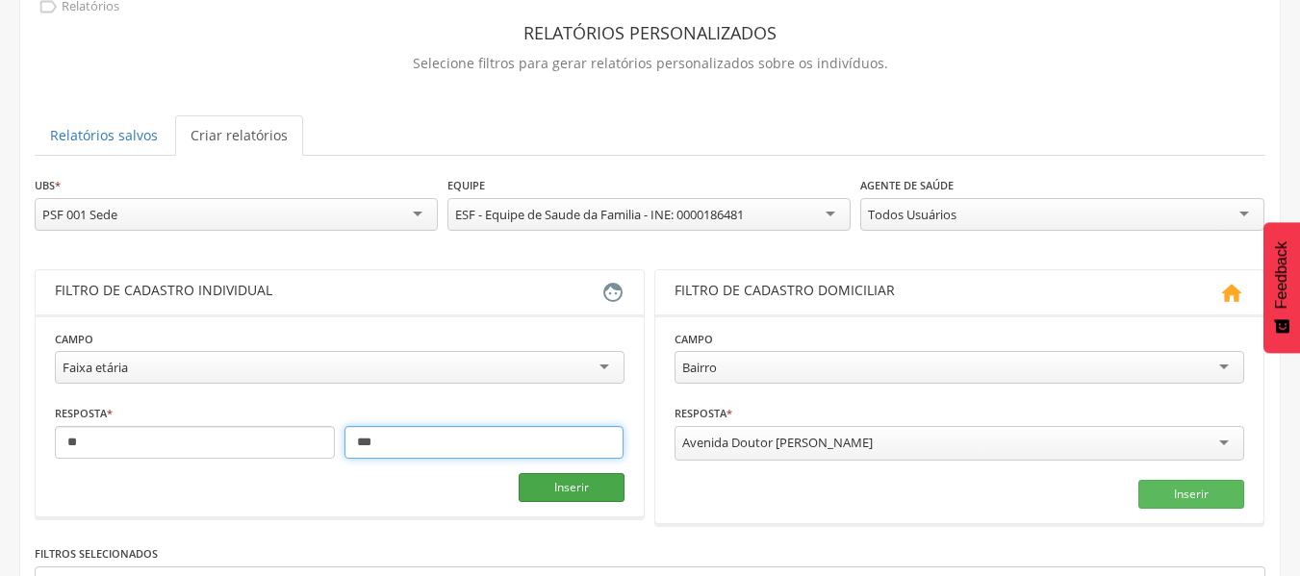
type input "***"
click at [581, 487] on button "Inserir" at bounding box center [572, 487] width 106 height 29
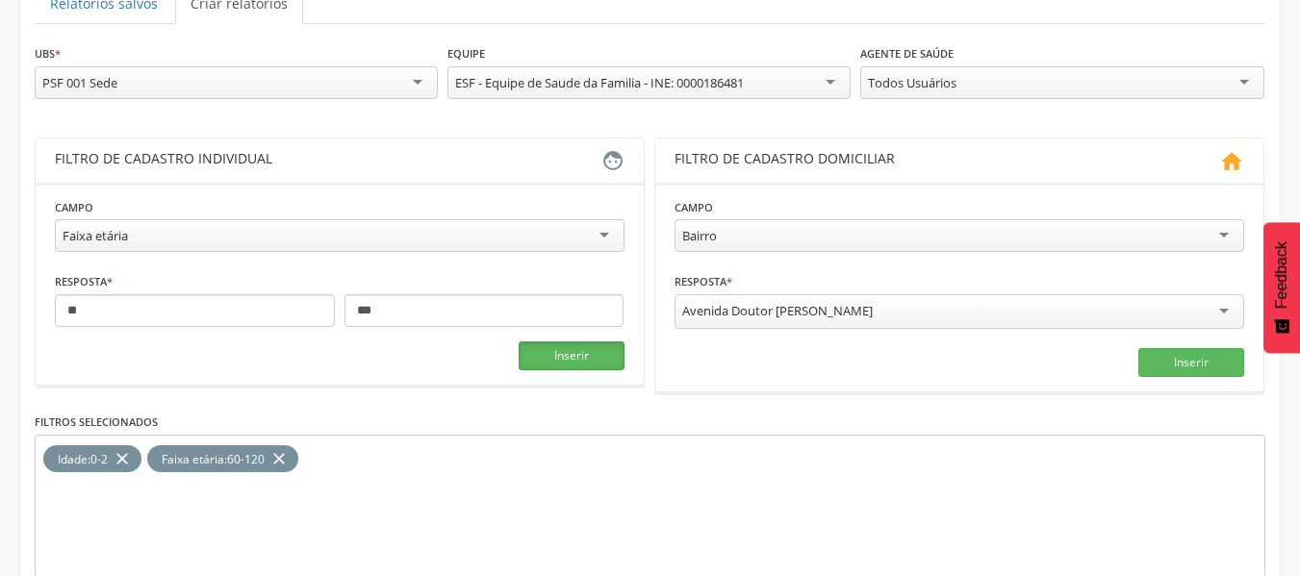
scroll to position [330, 0]
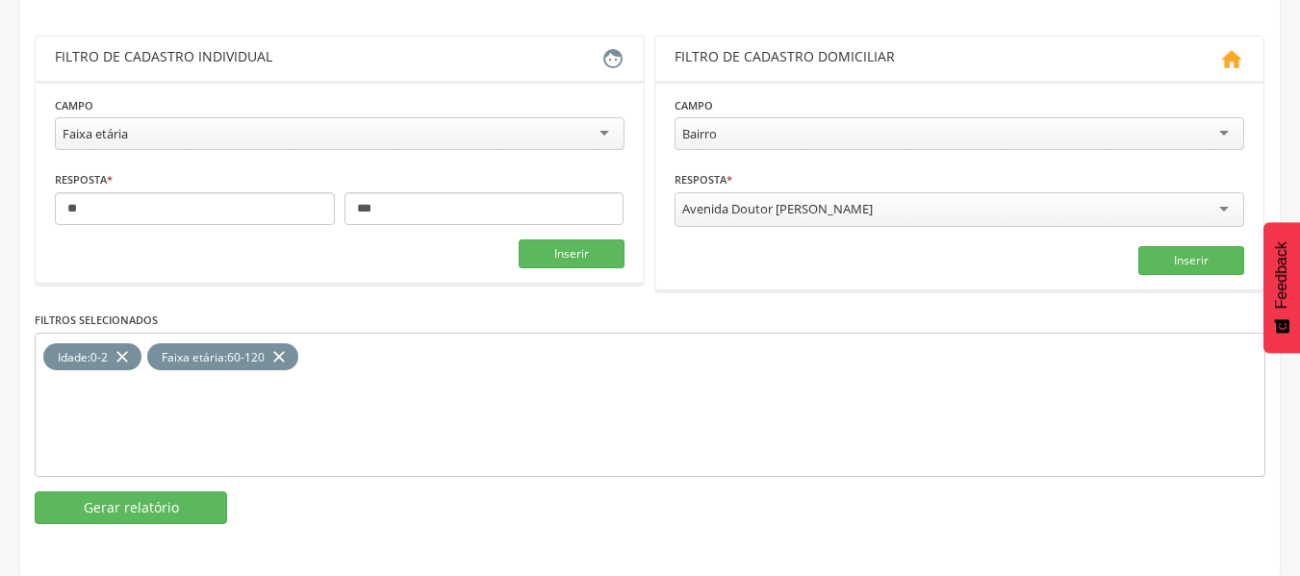
click at [131, 348] on icon "close" at bounding box center [122, 357] width 19 height 28
click at [142, 508] on button "Gerar relatório" at bounding box center [131, 508] width 192 height 33
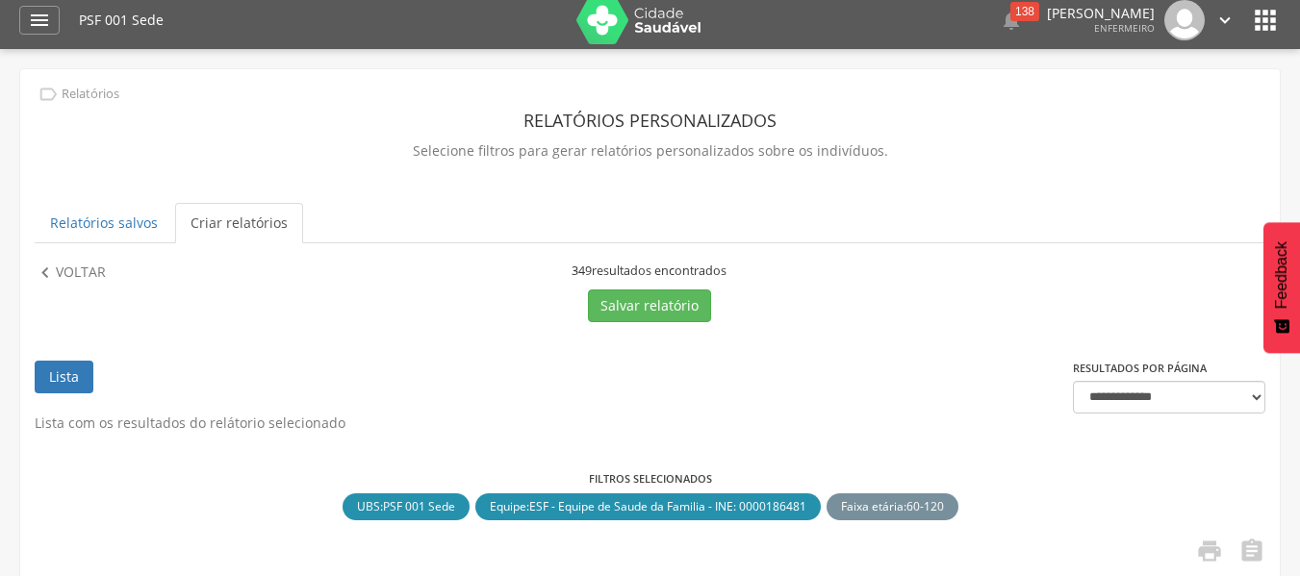
scroll to position [0, 0]
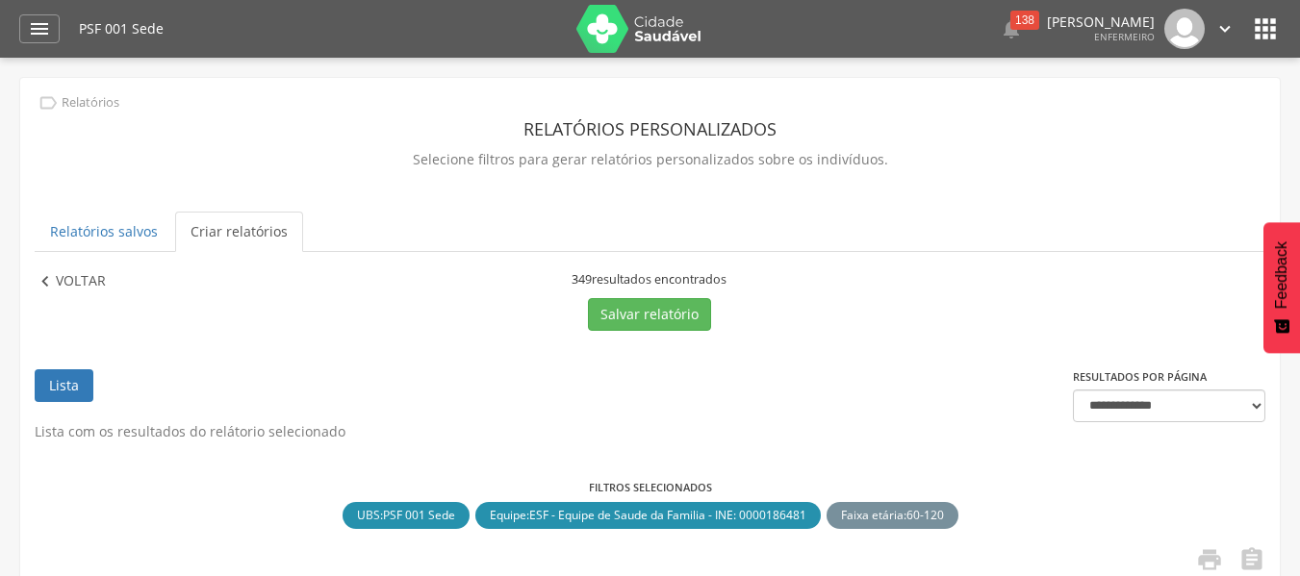
click at [92, 281] on p "Voltar" at bounding box center [81, 281] width 50 height 21
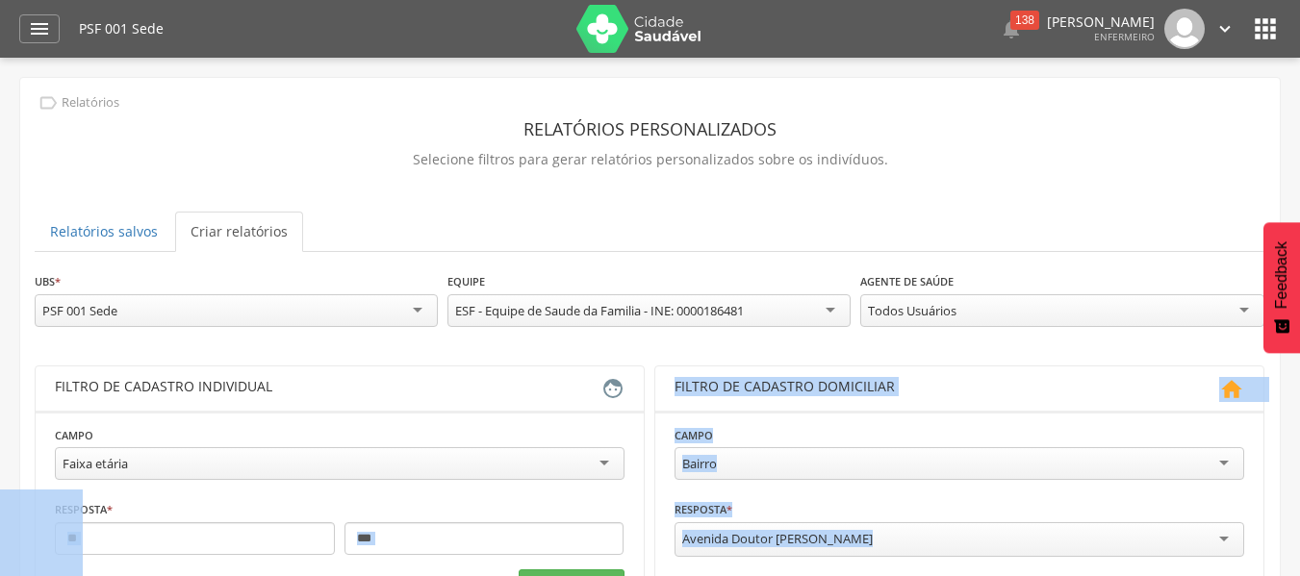
click at [0, 40] on div " Dashboard Supervisão Produtividade Mapa da Cidade App desatualizado Última si…" at bounding box center [650, 288] width 1300 height 576
click at [126, 542] on input "**" at bounding box center [195, 538] width 280 height 33
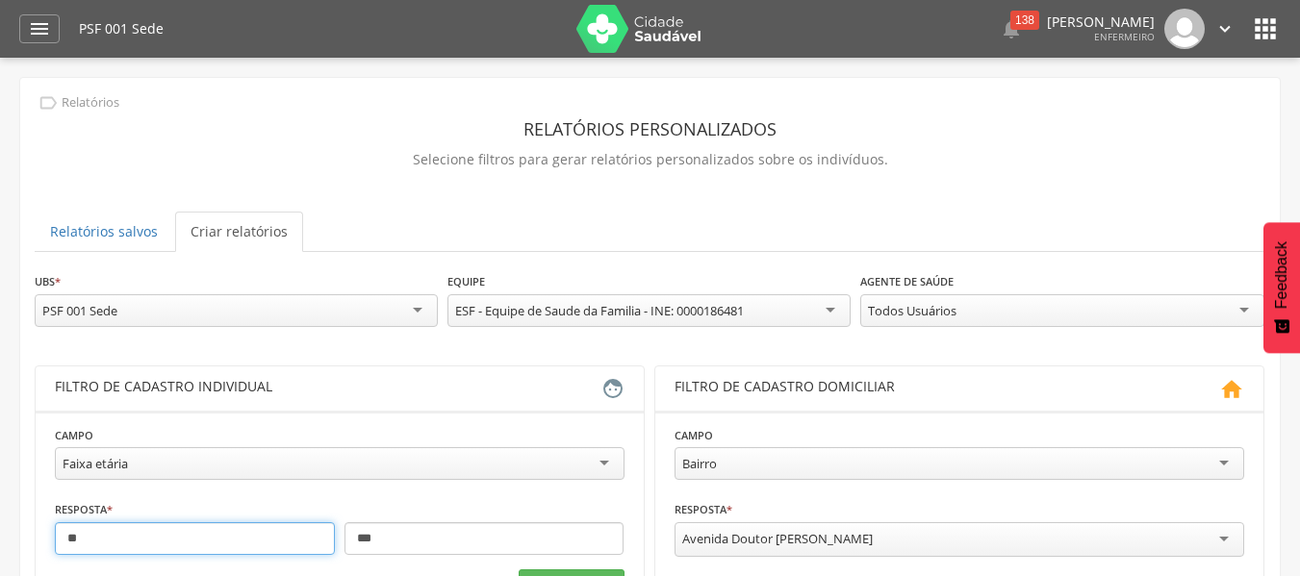
drag, startPoint x: 125, startPoint y: 544, endPoint x: 81, endPoint y: 543, distance: 44.3
click at [69, 52] on div " Dashboard Supervisão Produtividade Mapa da Cidade App desatualizado Última si…" at bounding box center [650, 288] width 1300 height 576
type input "*"
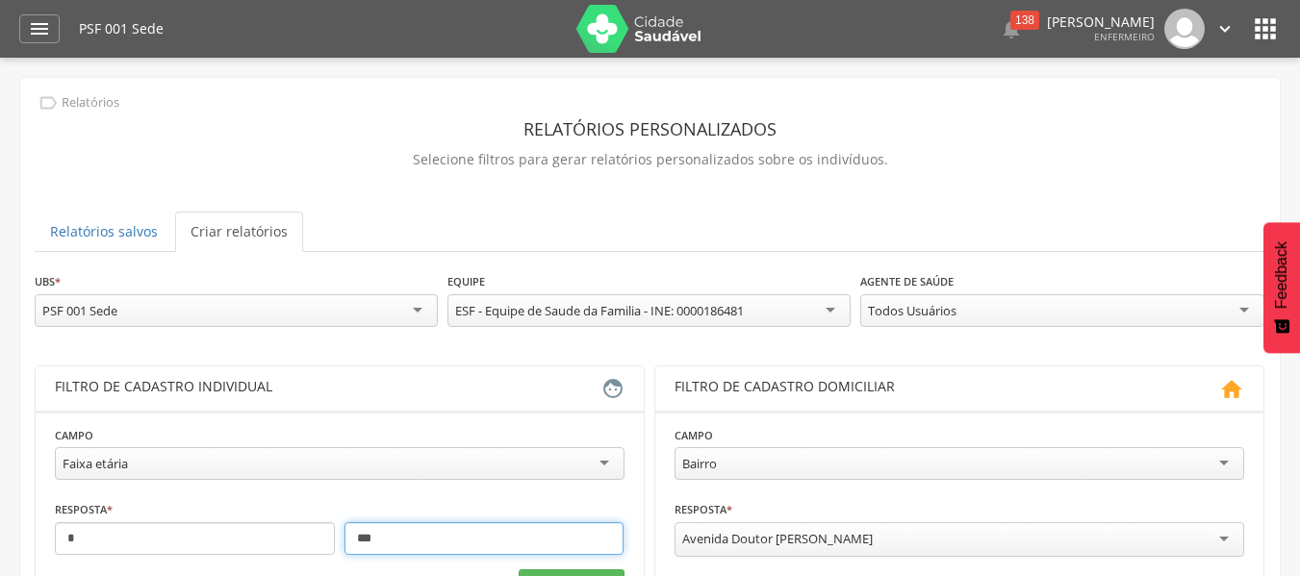
drag, startPoint x: 415, startPoint y: 541, endPoint x: 313, endPoint y: 538, distance: 102.0
click at [313, 538] on div "* ***" at bounding box center [339, 538] width 569 height 33
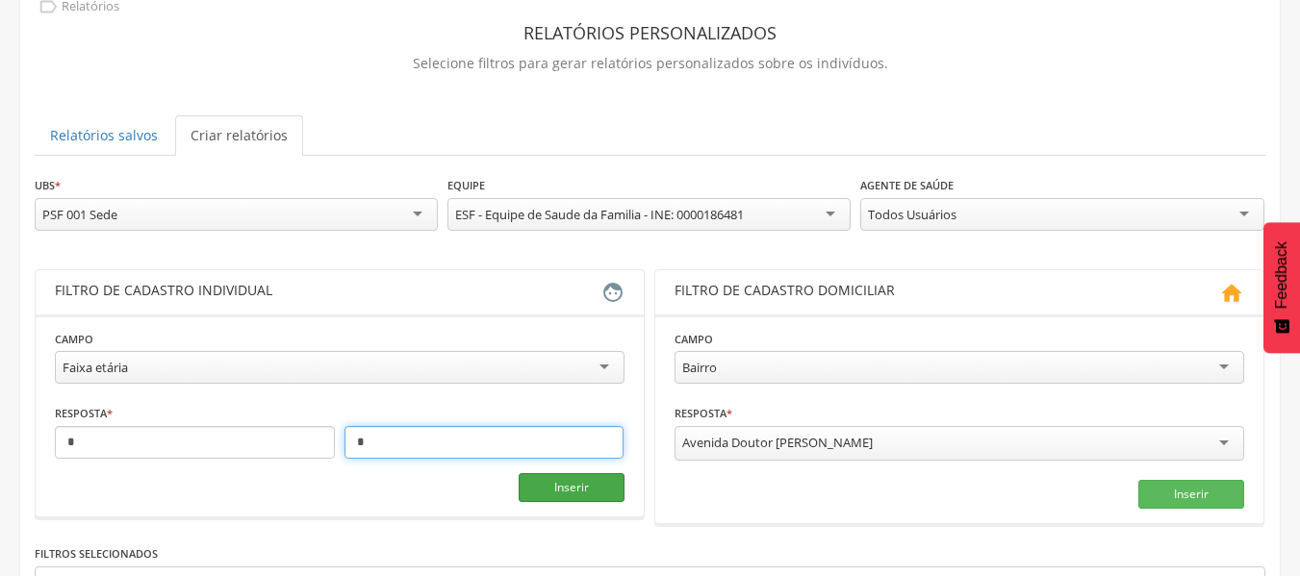
type input "*"
click at [575, 483] on button "Inserir" at bounding box center [572, 487] width 106 height 29
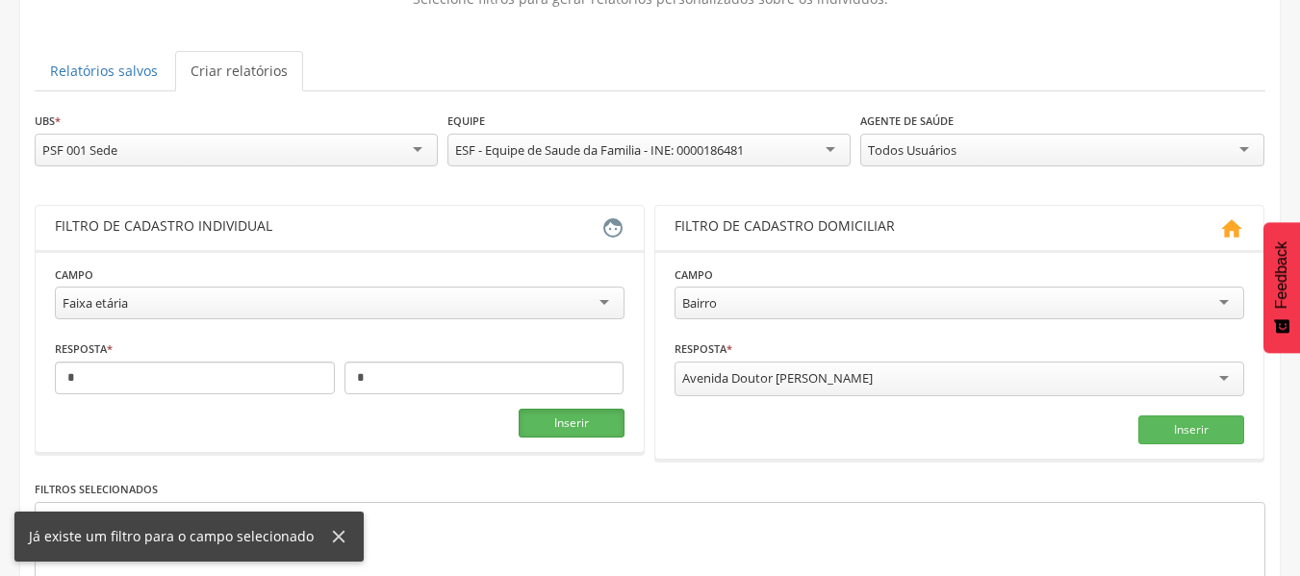
scroll to position [289, 0]
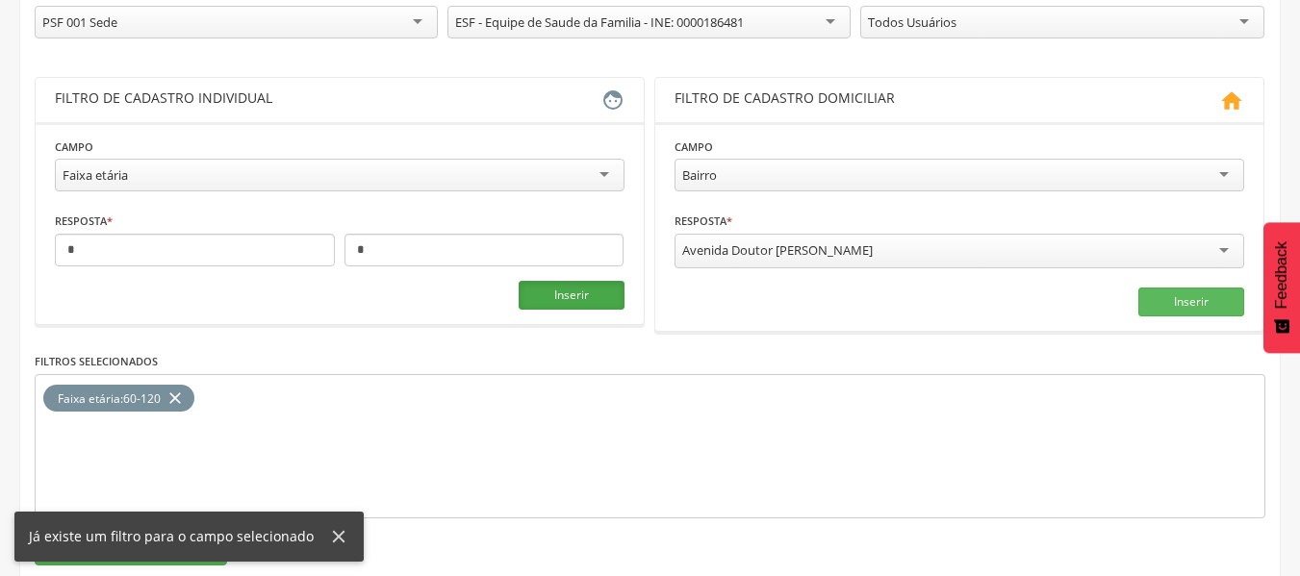
click at [584, 281] on button "Inserir" at bounding box center [572, 295] width 106 height 29
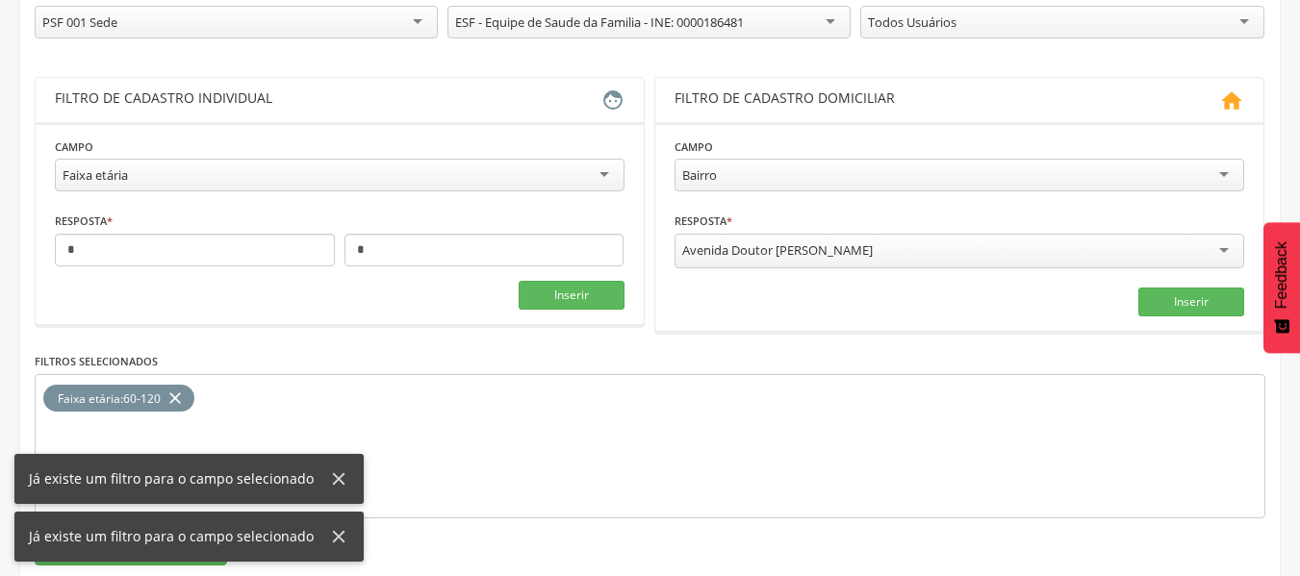
click at [175, 400] on icon "close" at bounding box center [174, 399] width 19 height 28
click at [558, 303] on button "Inserir" at bounding box center [572, 295] width 106 height 29
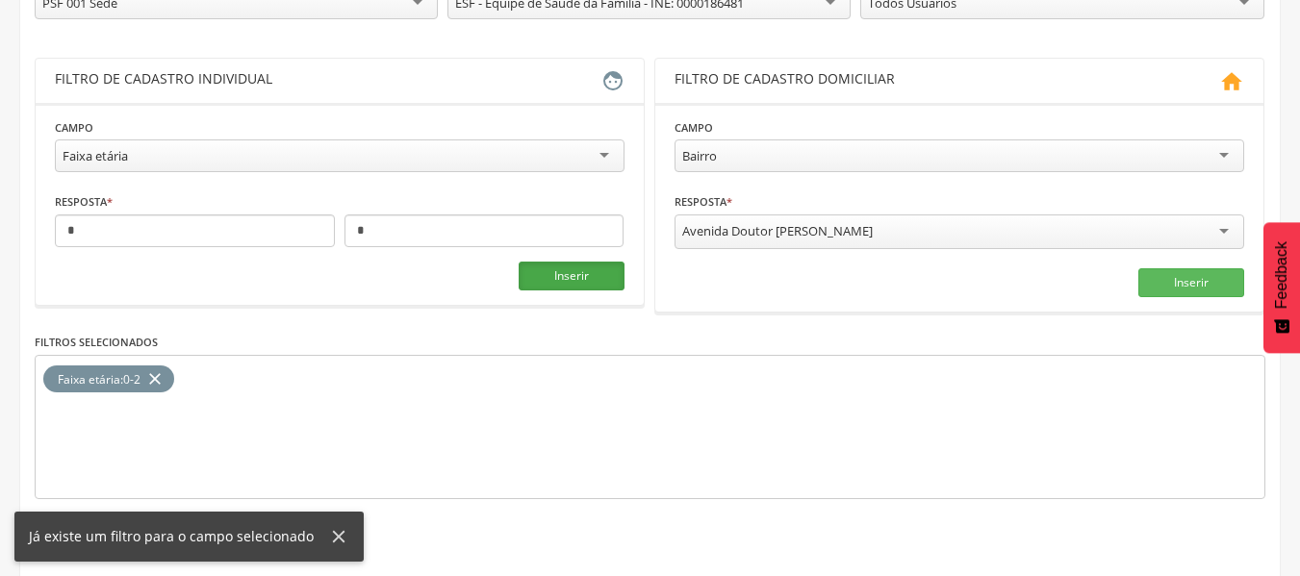
scroll to position [330, 0]
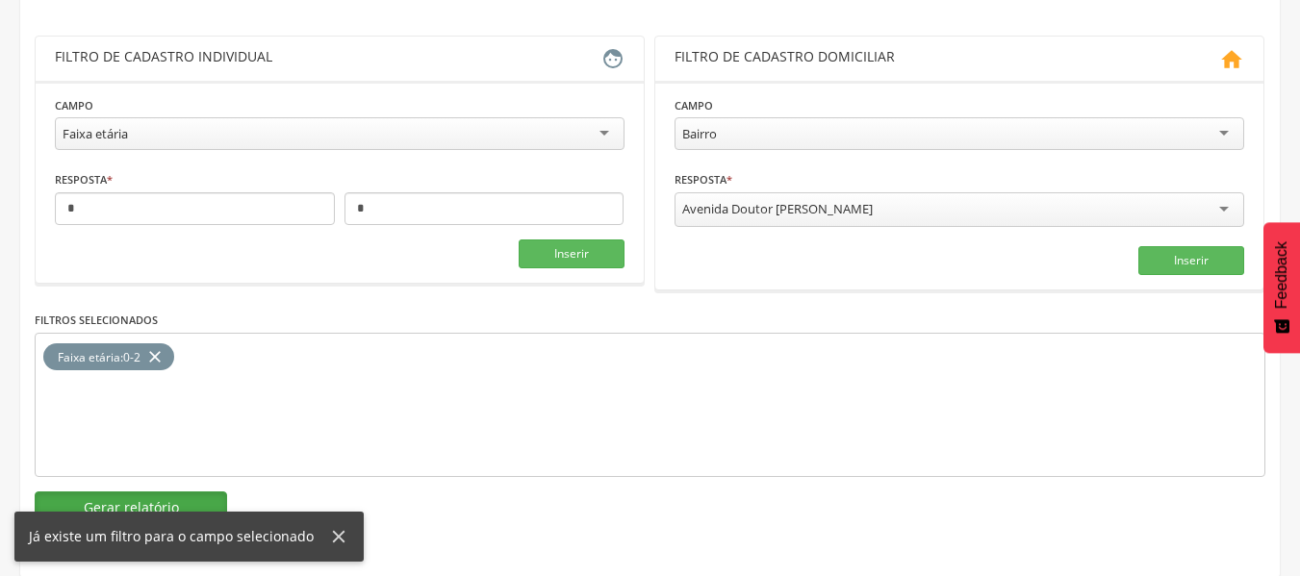
click at [112, 501] on button "Gerar relatório" at bounding box center [131, 508] width 192 height 33
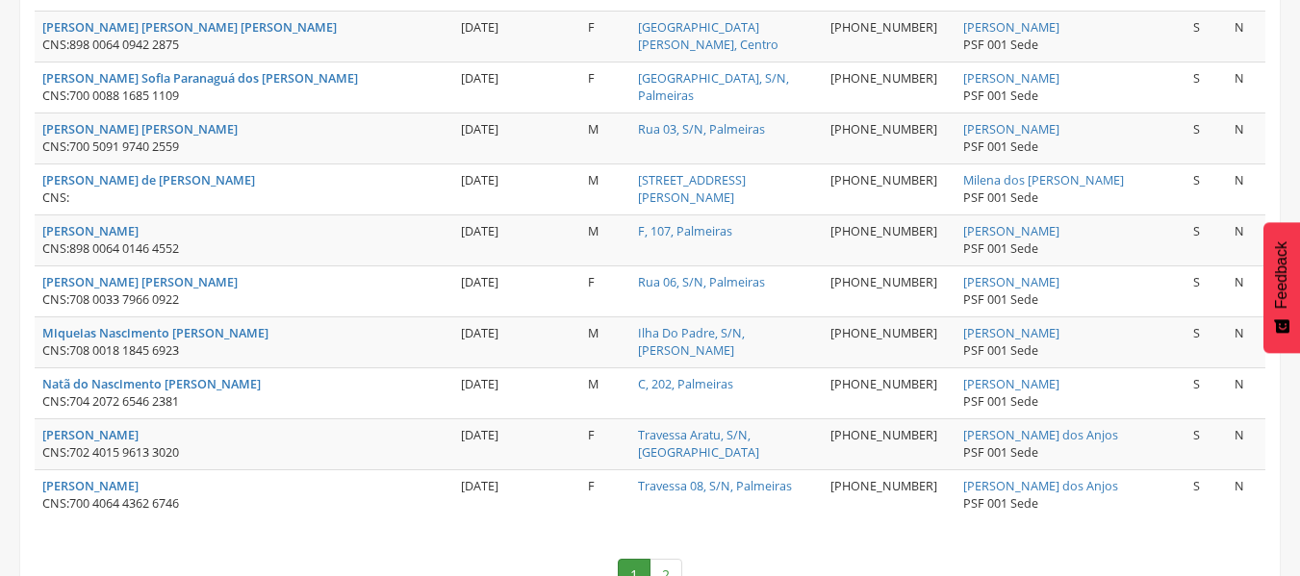
scroll to position [2727, 0]
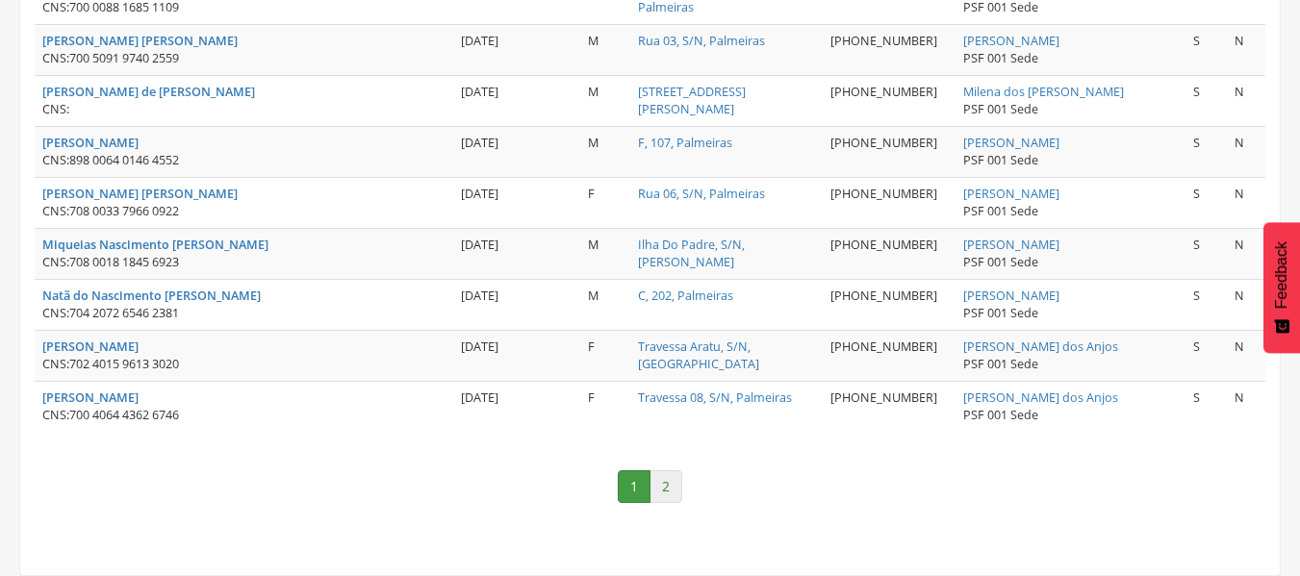
click at [668, 491] on link "2" at bounding box center [665, 486] width 33 height 33
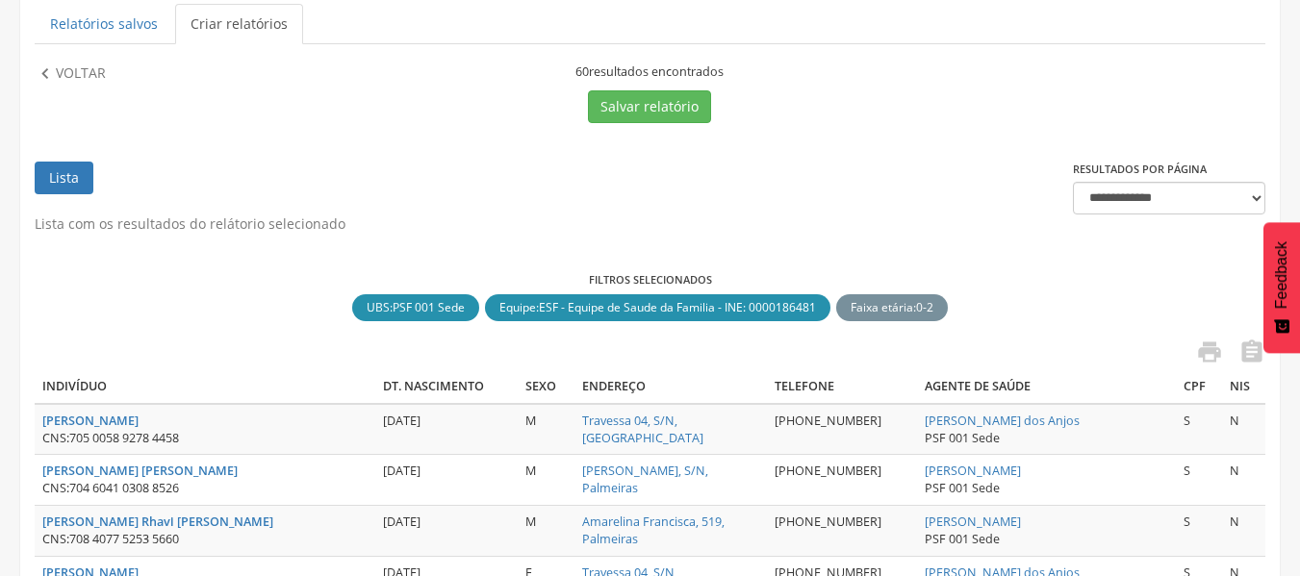
scroll to position [112, 0]
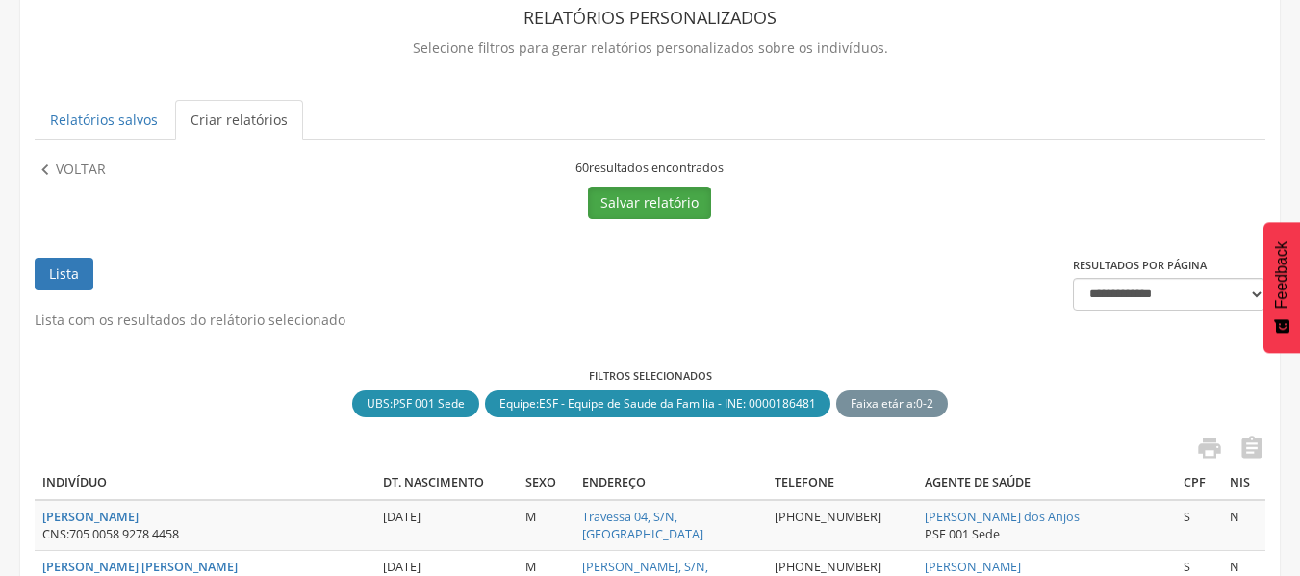
click at [636, 200] on button "Salvar relatório" at bounding box center [649, 203] width 123 height 33
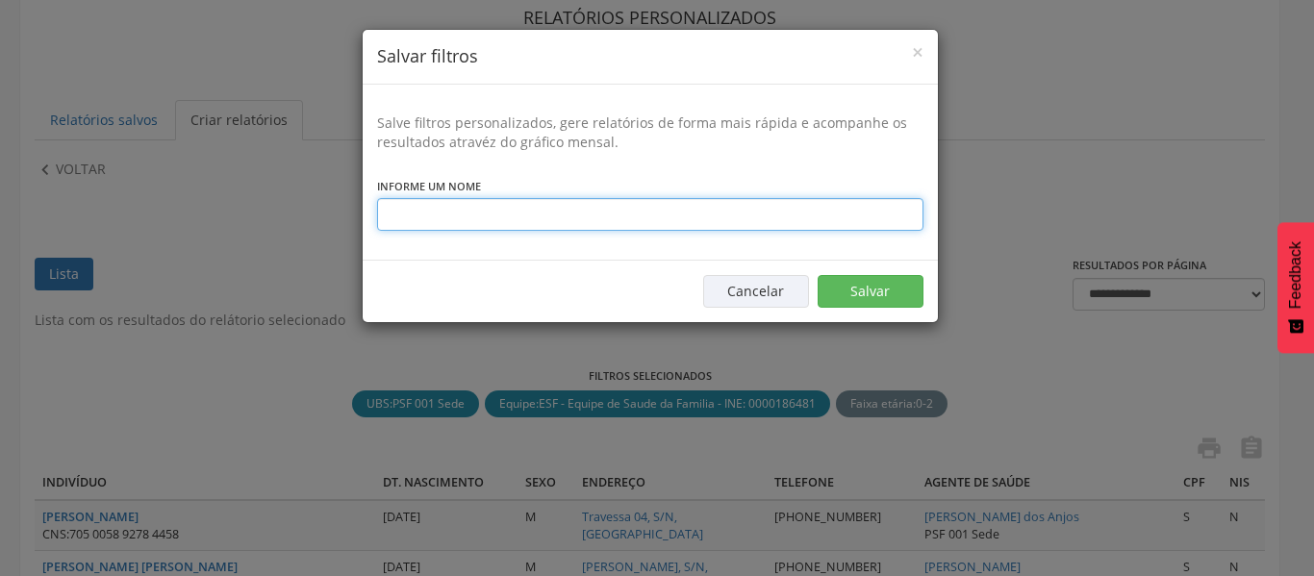
click at [675, 201] on input "text" at bounding box center [650, 214] width 546 height 33
type input "********"
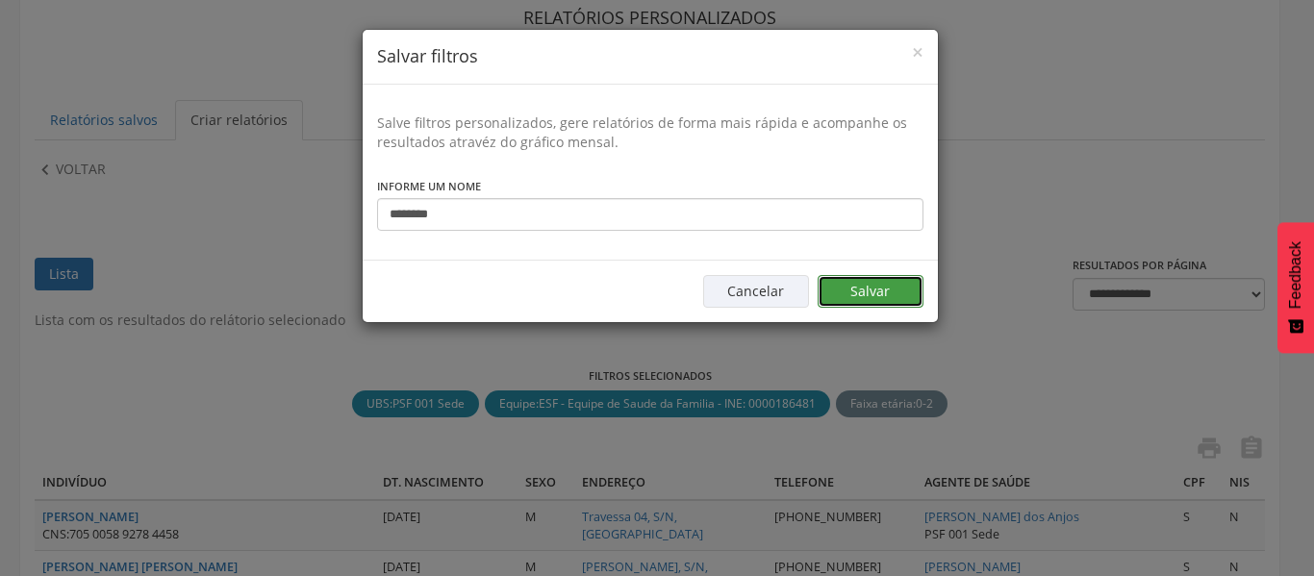
click at [916, 294] on button "Salvar" at bounding box center [871, 291] width 106 height 33
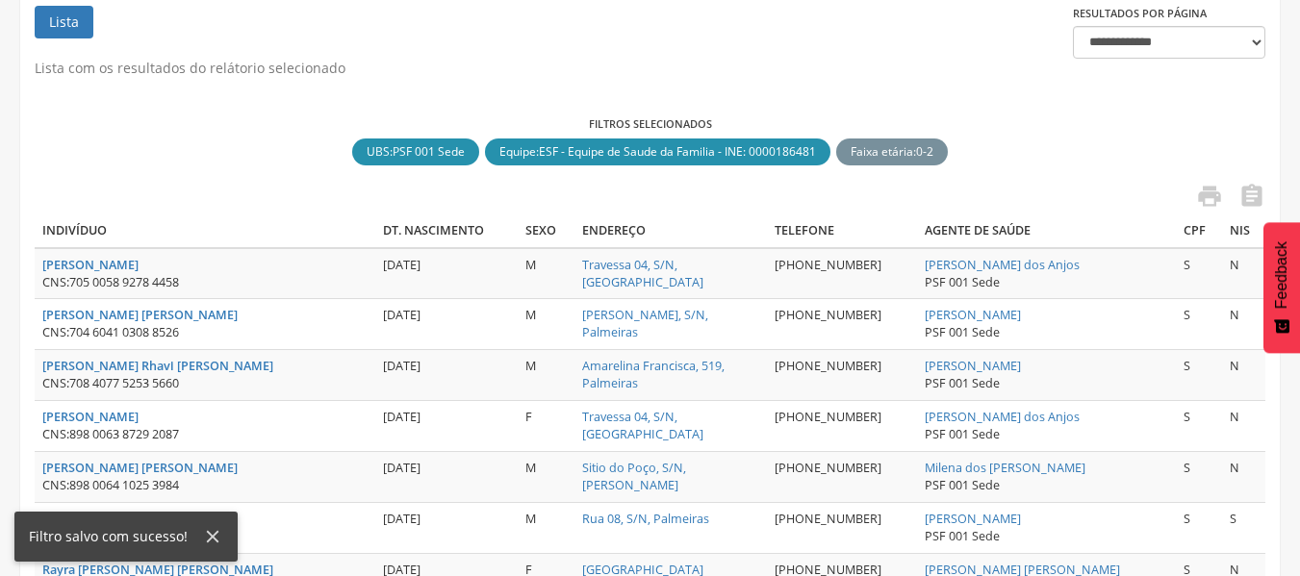
scroll to position [689, 0]
